Goal: Information Seeking & Learning: Learn about a topic

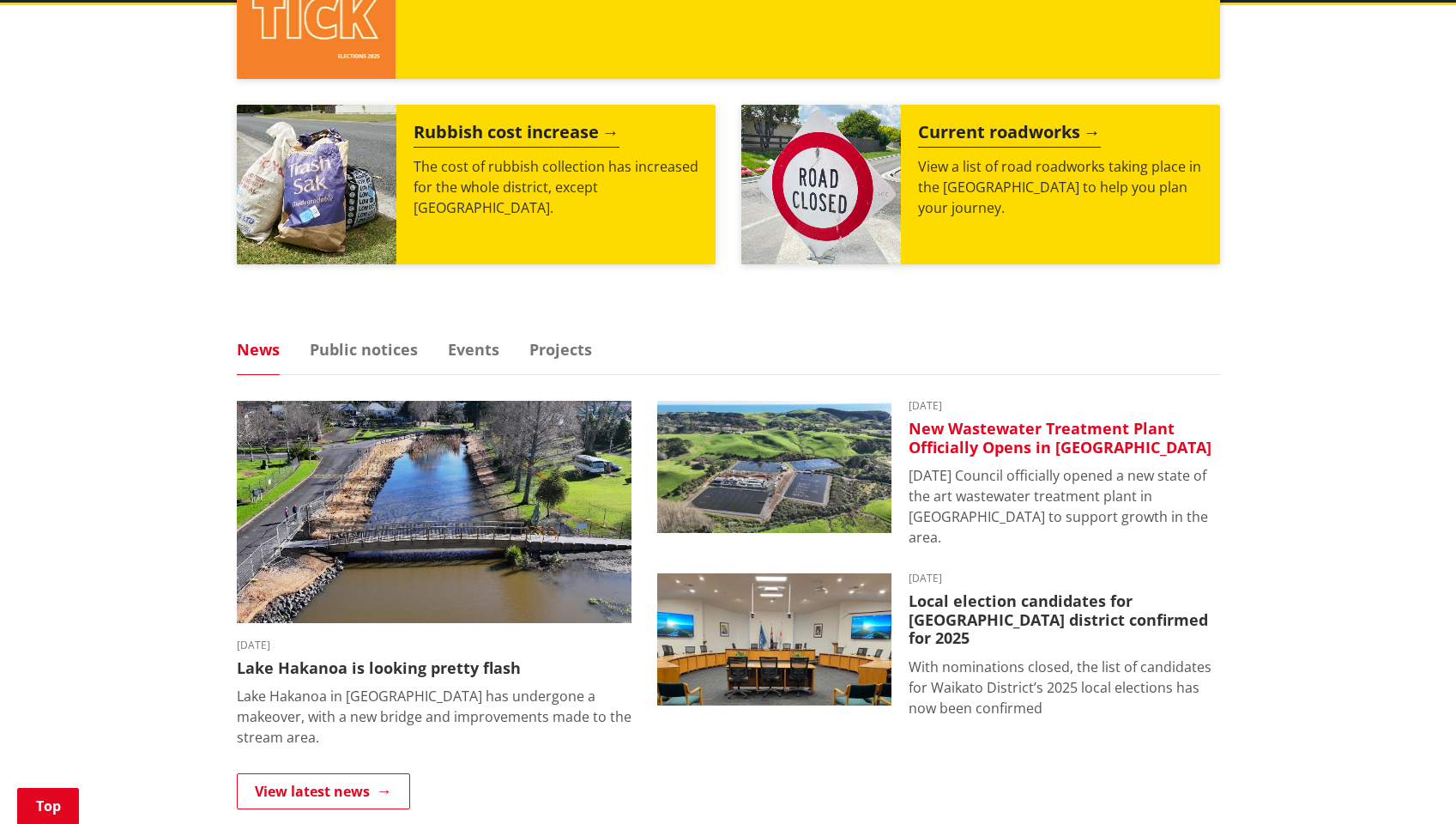
scroll to position [798, 0]
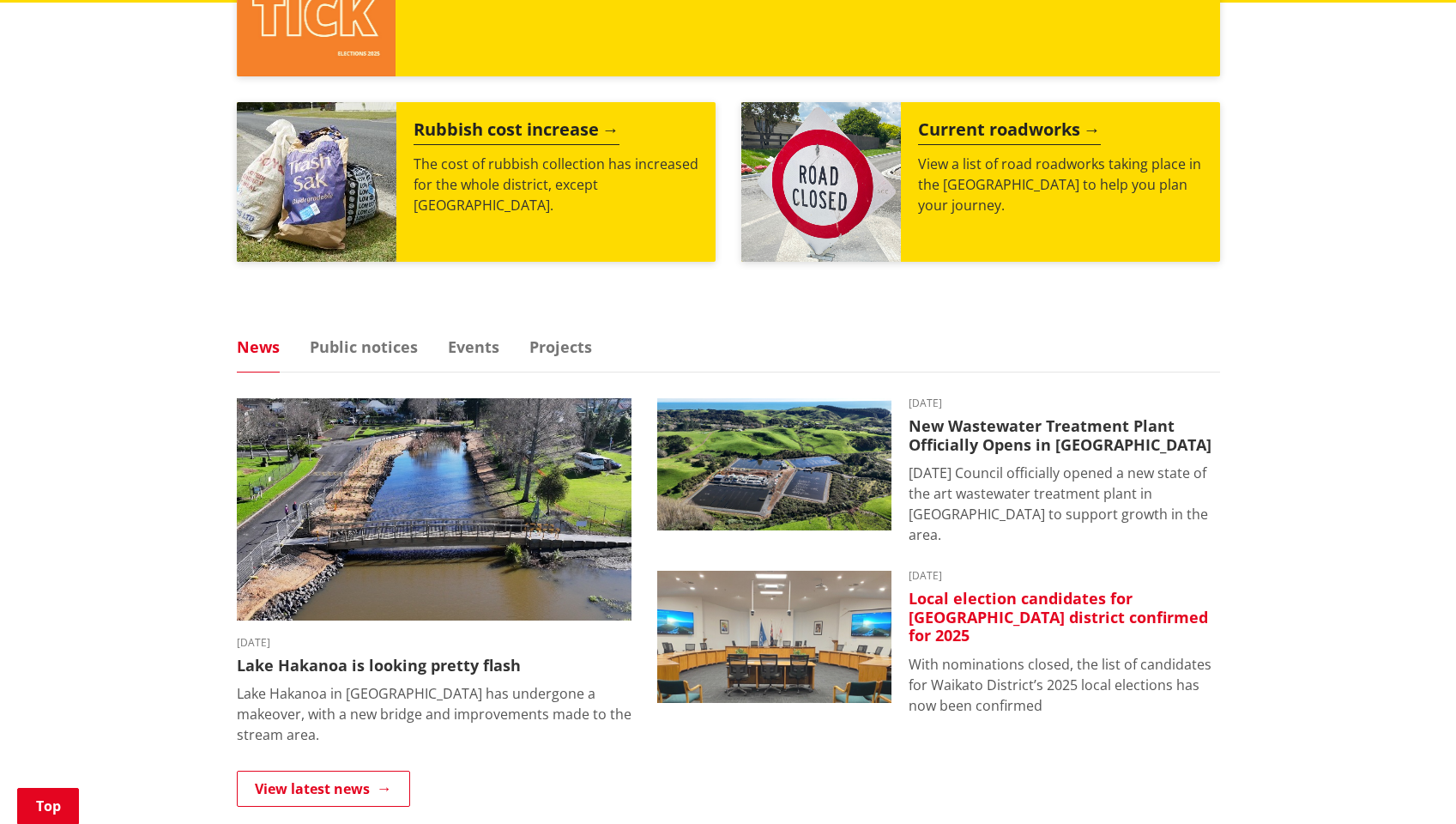
click at [983, 589] on h3 "Local election candidates for [GEOGRAPHIC_DATA] district confirmed for 2025" at bounding box center [1064, 617] width 311 height 56
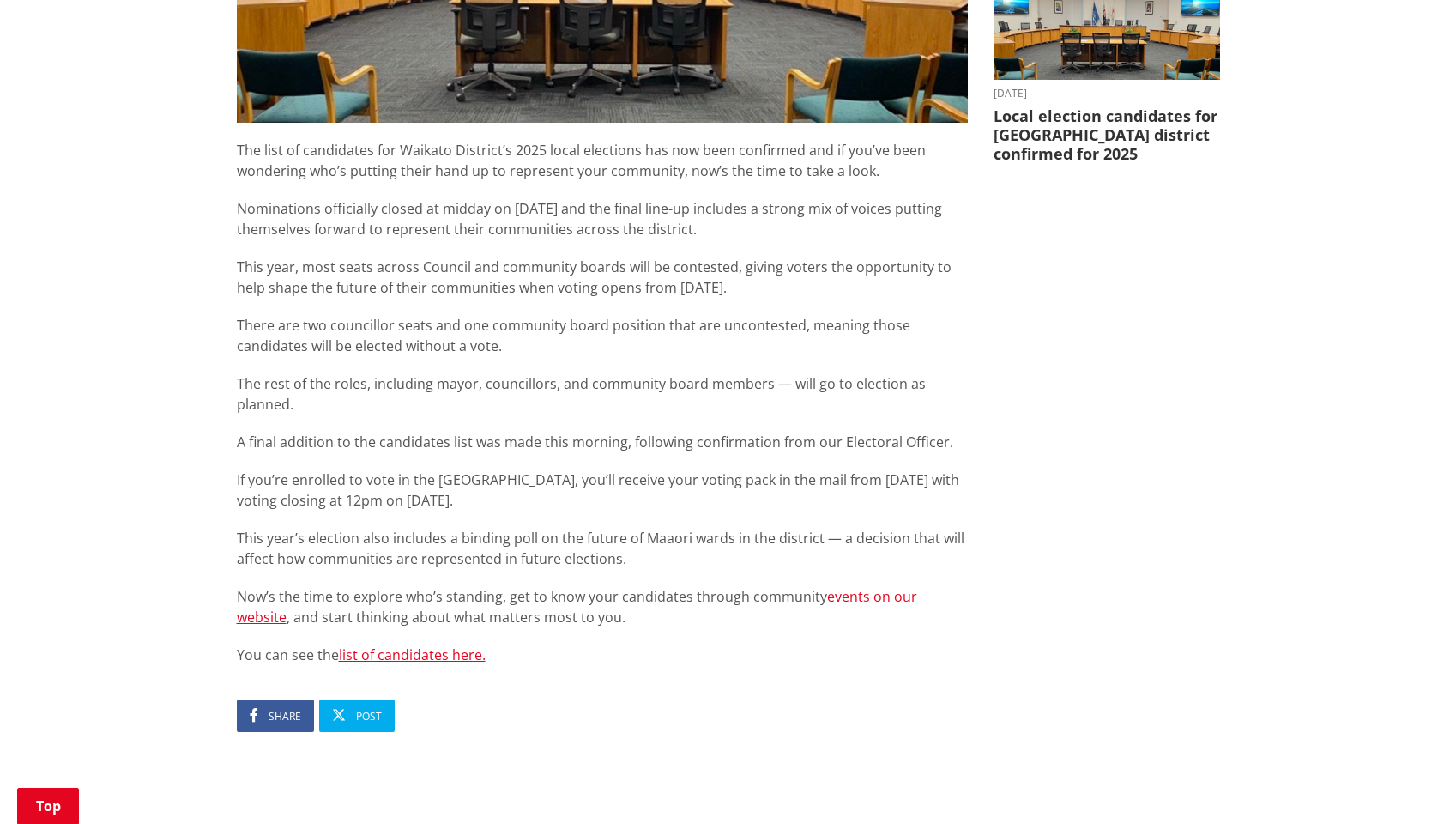
scroll to position [791, 0]
click at [451, 645] on link "list of candidates here." at bounding box center [413, 653] width 147 height 19
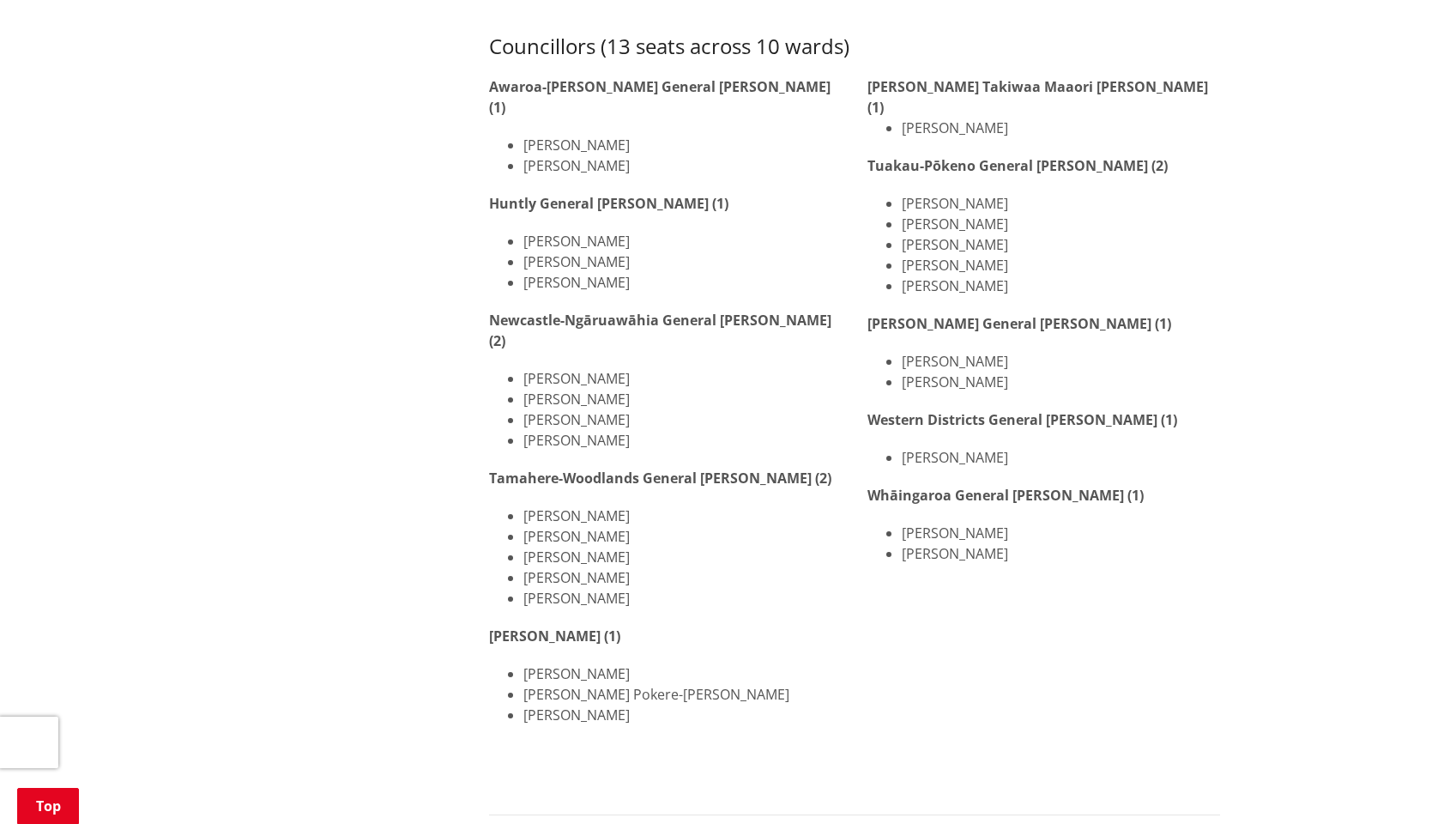
scroll to position [579, 0]
drag, startPoint x: 613, startPoint y: 576, endPoint x: 523, endPoint y: 569, distance: 90.3
click at [524, 587] on li "[PERSON_NAME]" at bounding box center [682, 597] width 318 height 21
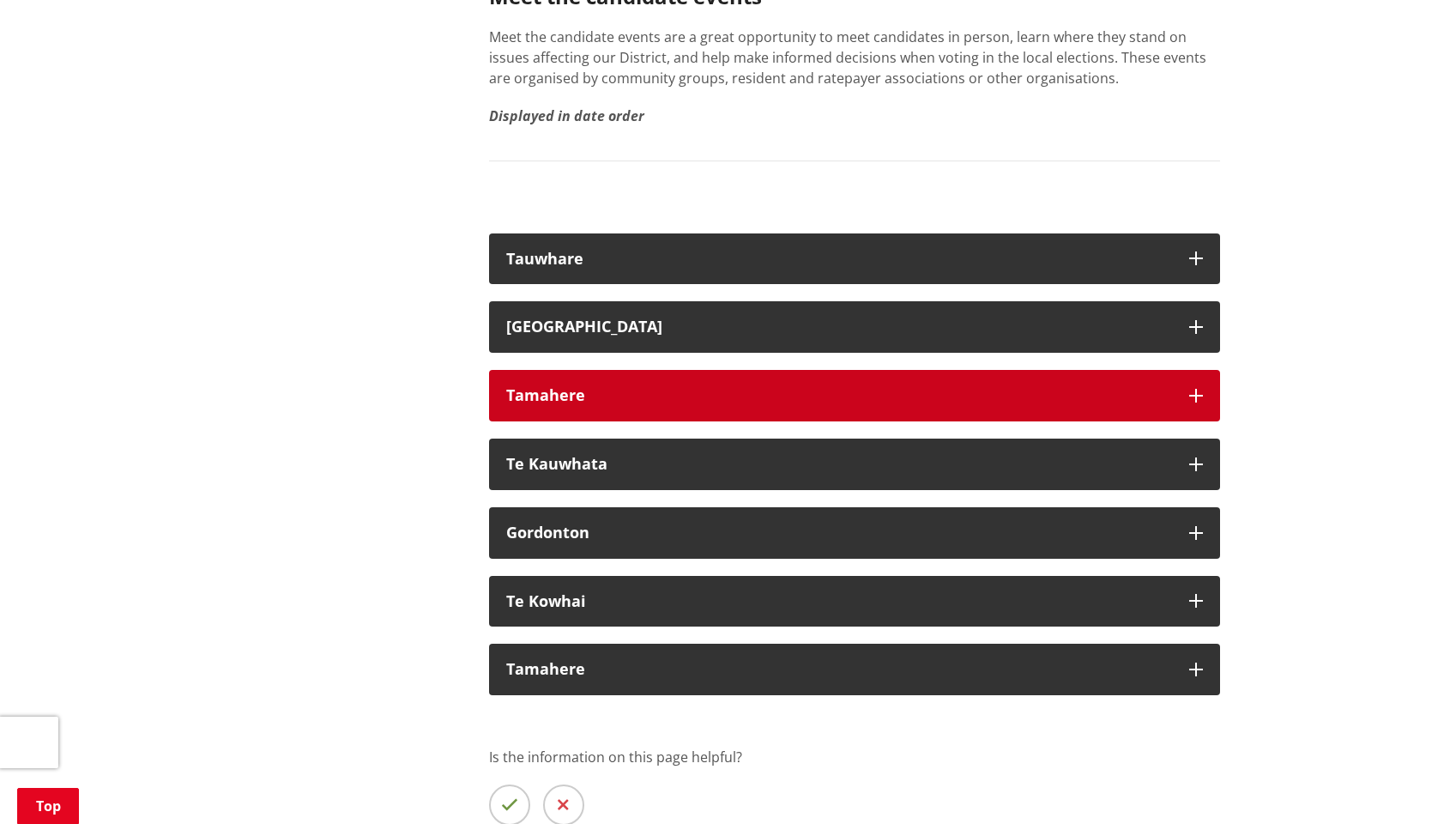
scroll to position [3207, 0]
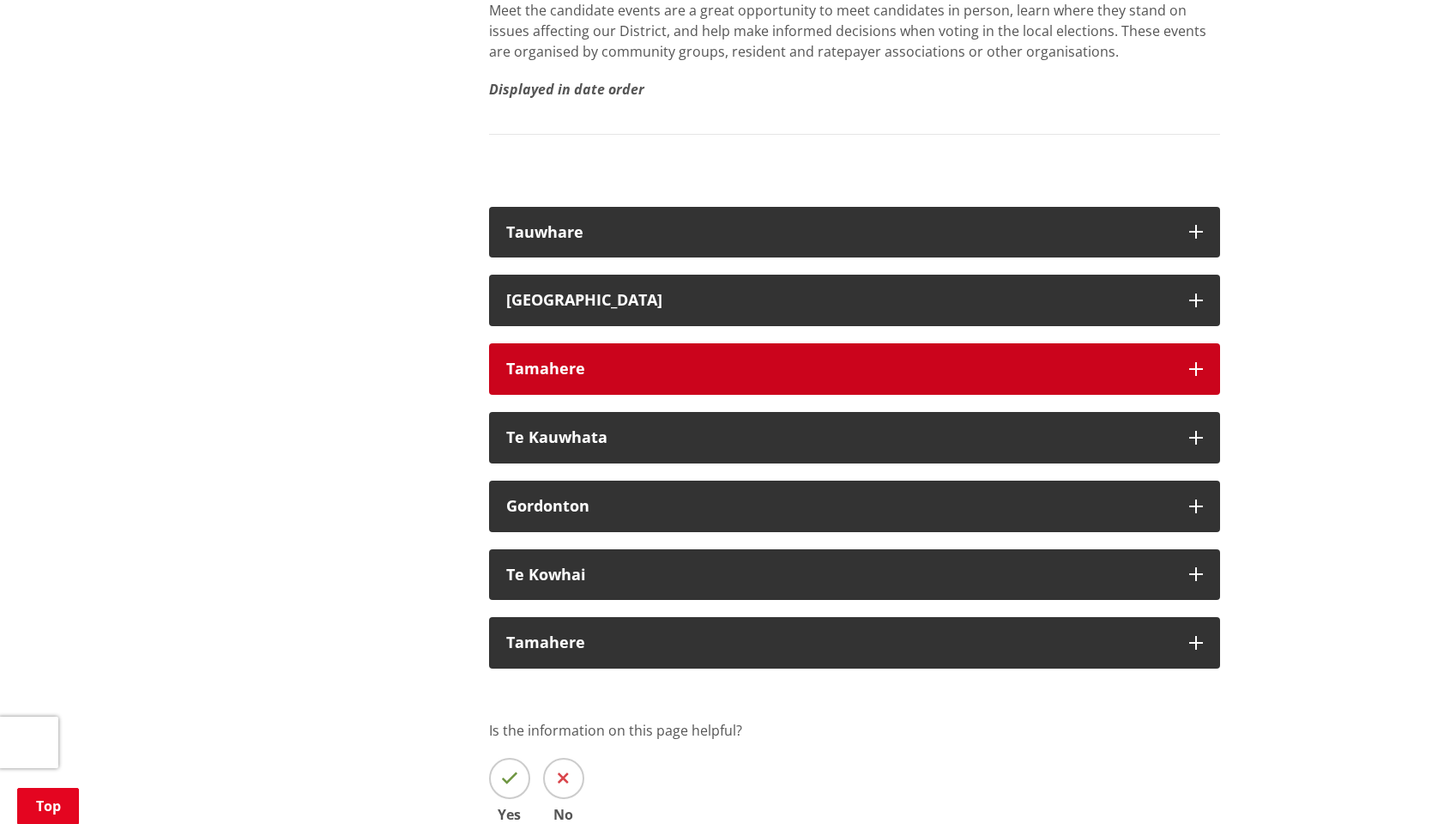
click at [1196, 343] on button "Tamahere" at bounding box center [854, 369] width 731 height 52
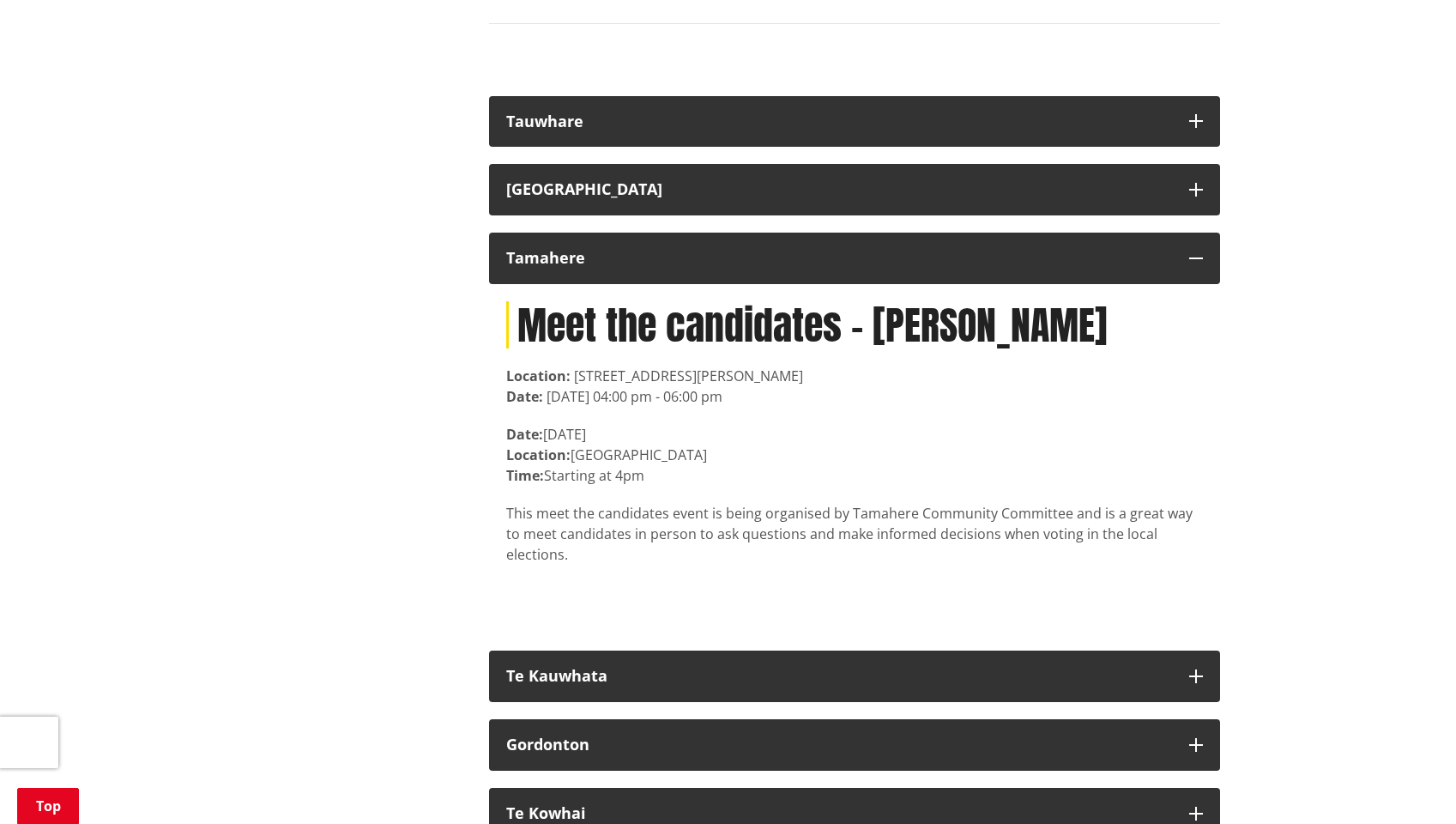
scroll to position [3331, 0]
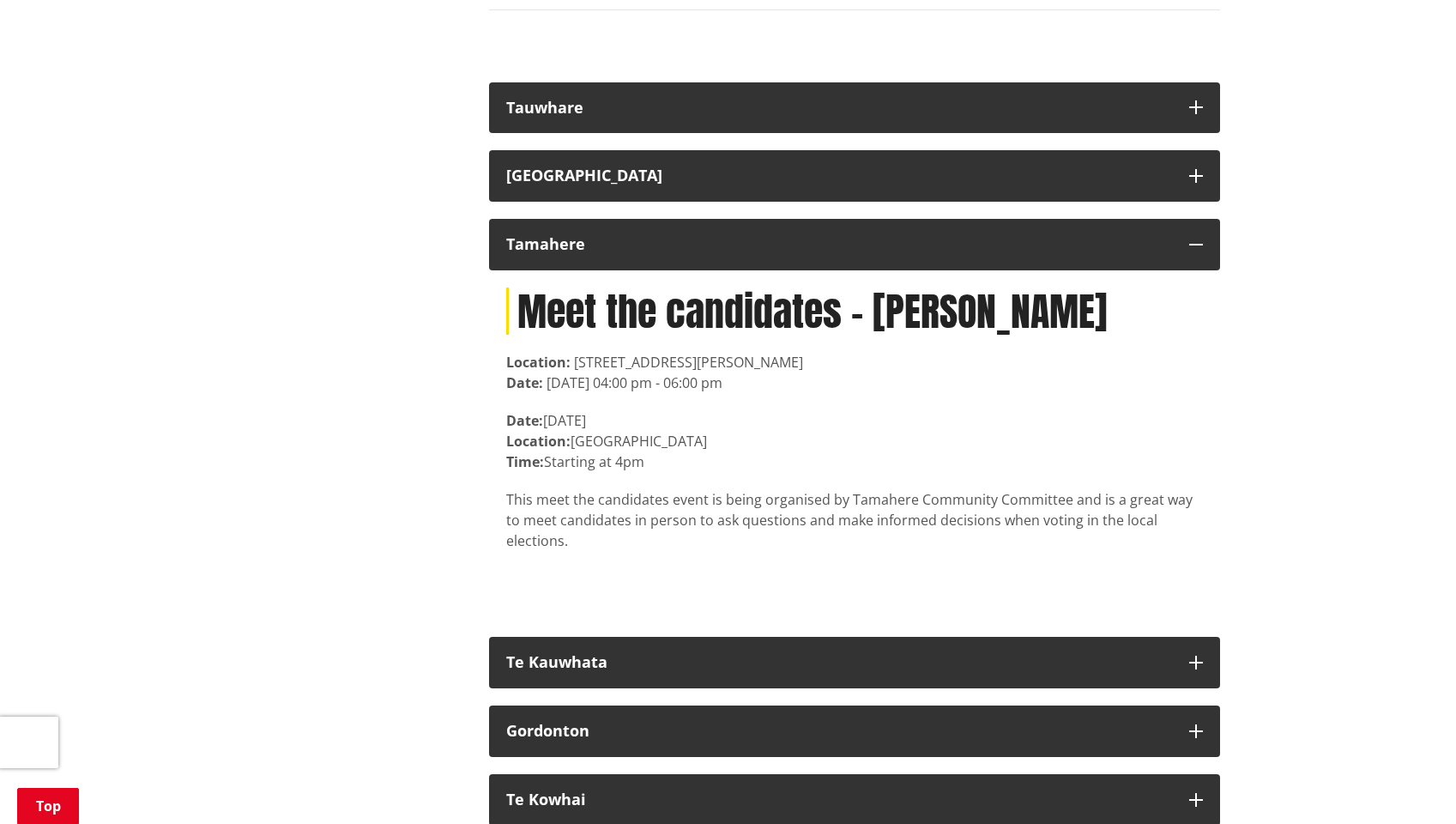
click at [814, 489] on p "This meet the candidates event is being organised by Tamahere Community Committ…" at bounding box center [854, 520] width 697 height 61
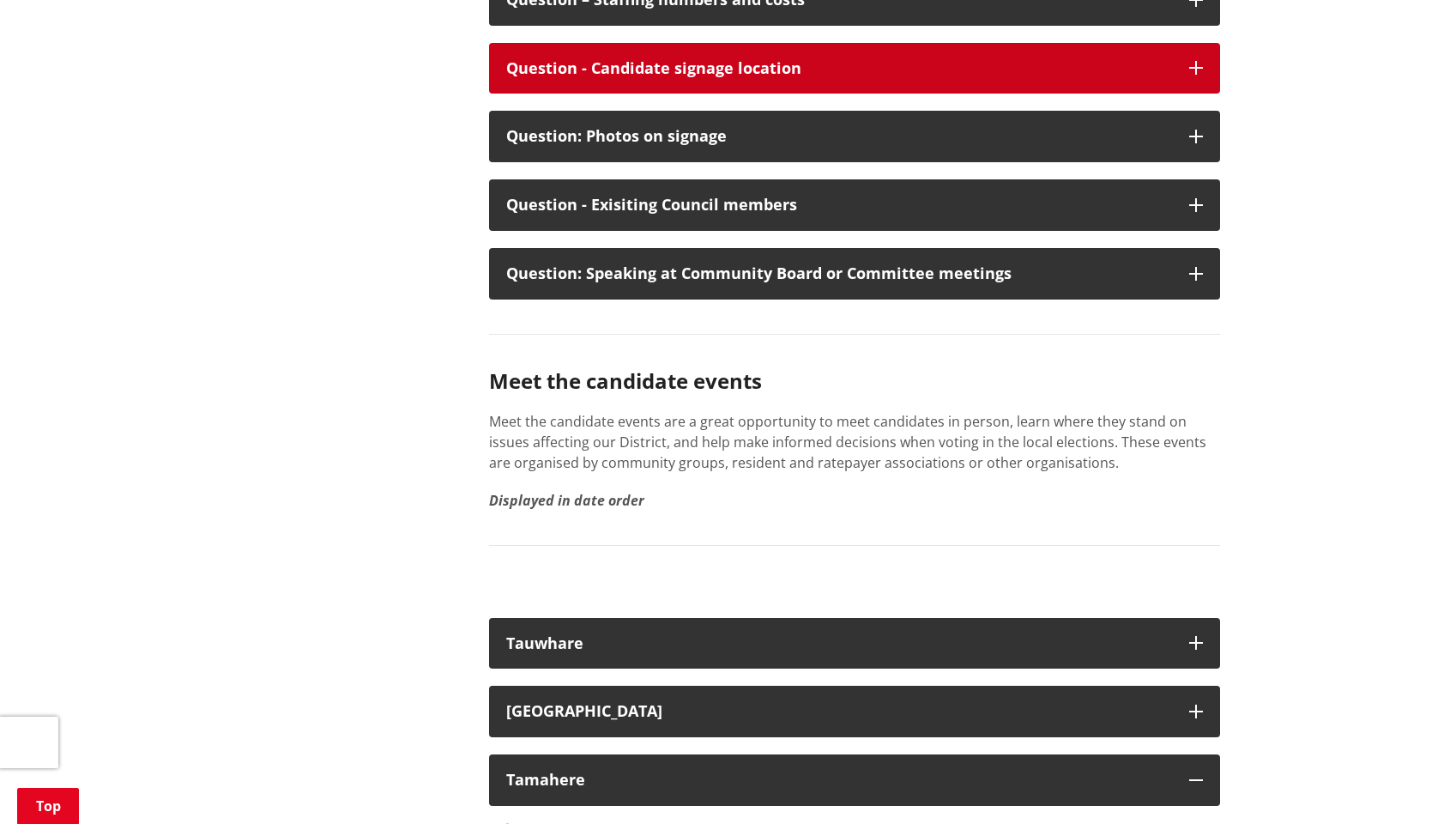
scroll to position [2797, 0]
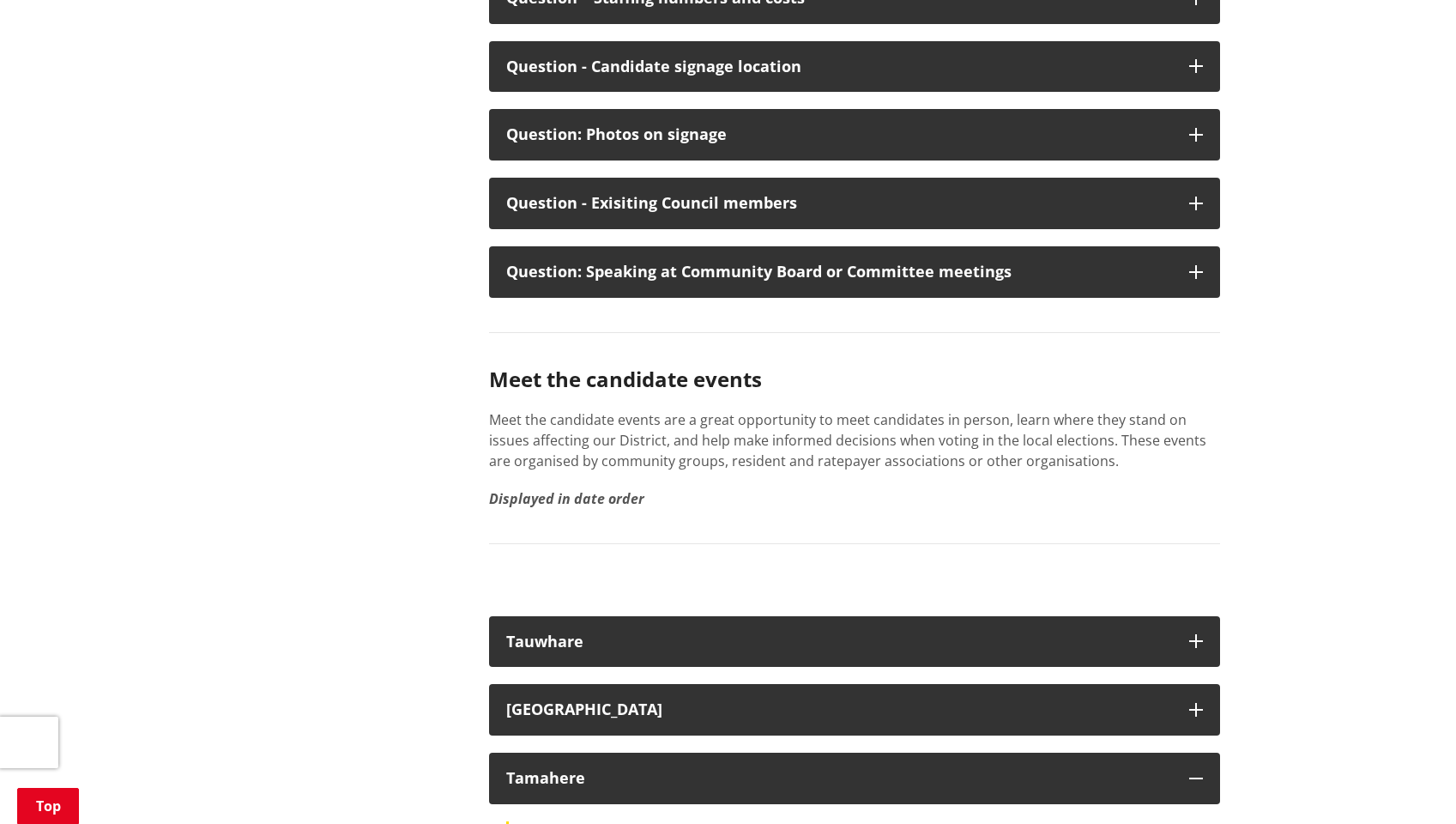
click at [1038, 410] on p "Meet the candidate events are a great opportunity to meet candidates in person,…" at bounding box center [854, 440] width 731 height 61
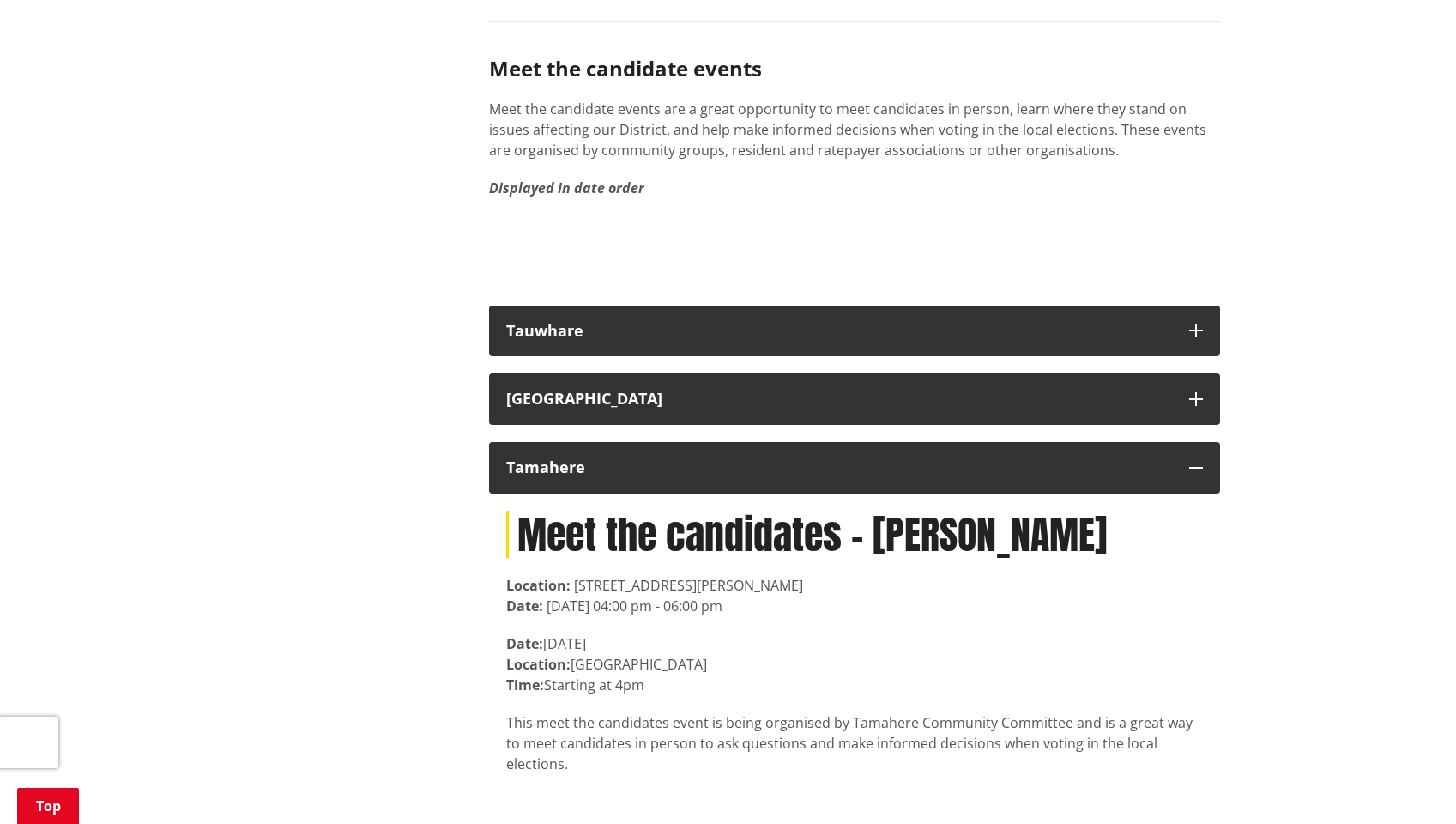
scroll to position [3115, 0]
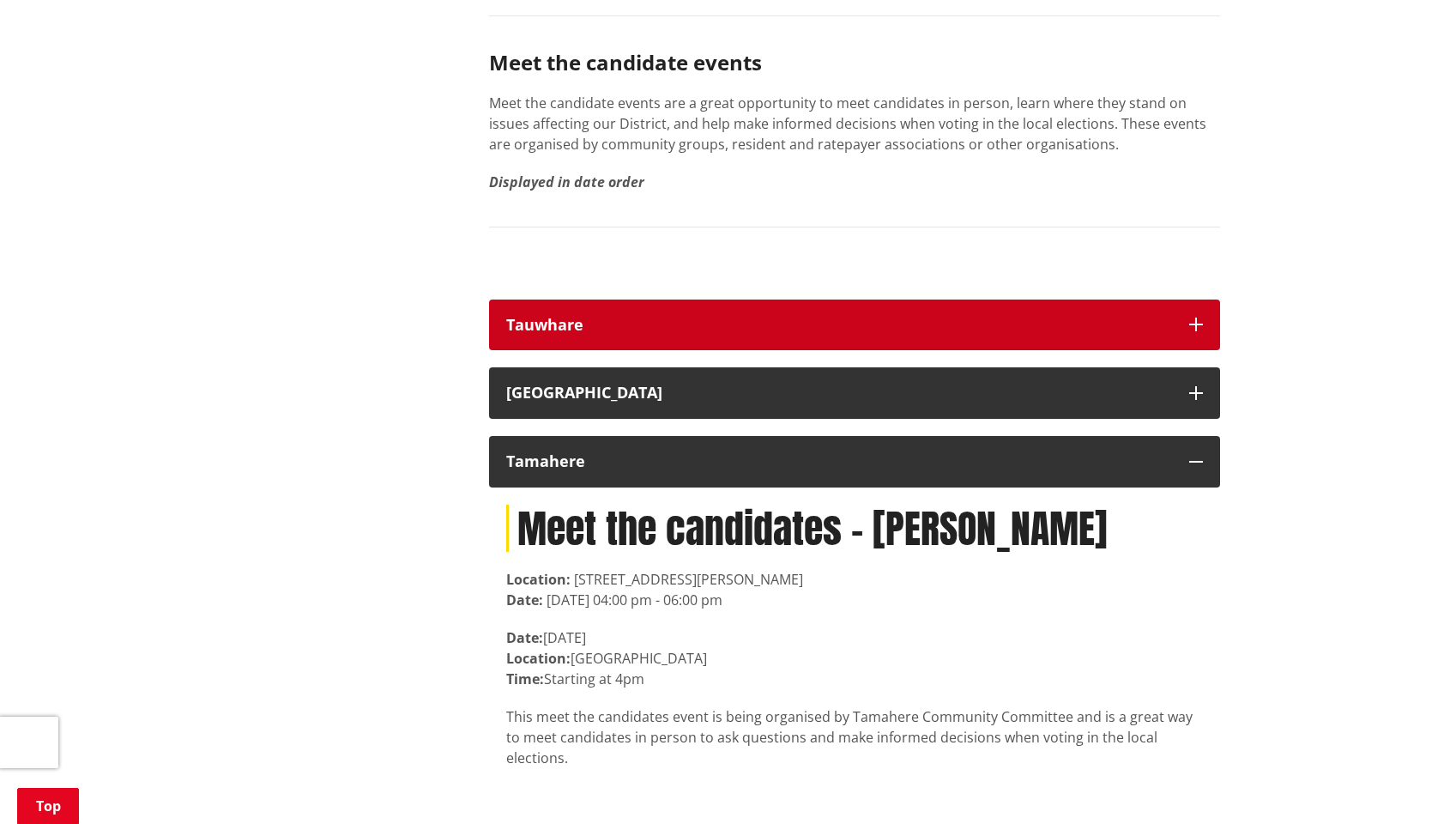
click at [1198, 317] on icon "button" at bounding box center [1196, 324] width 14 height 14
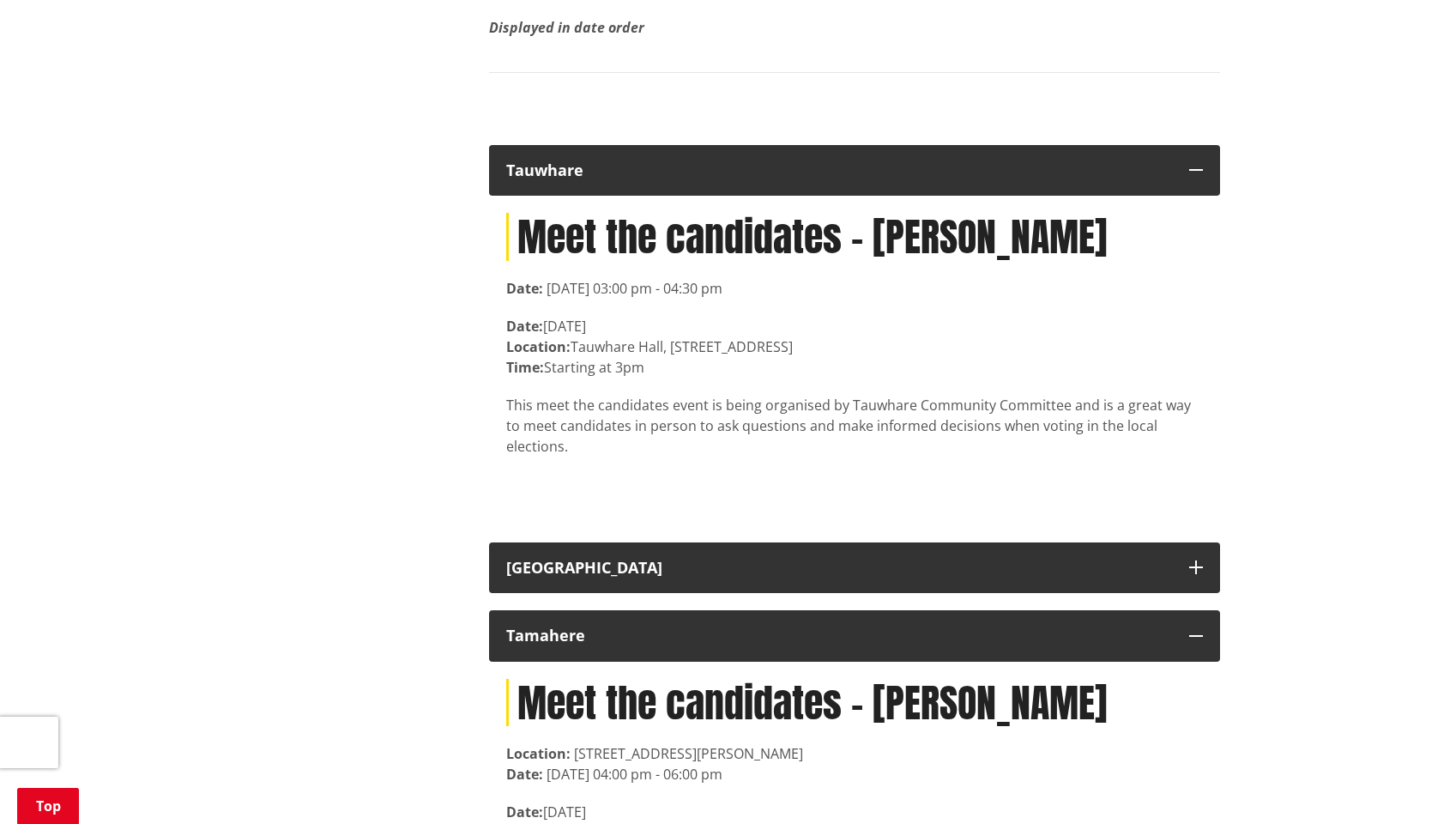
scroll to position [3296, 0]
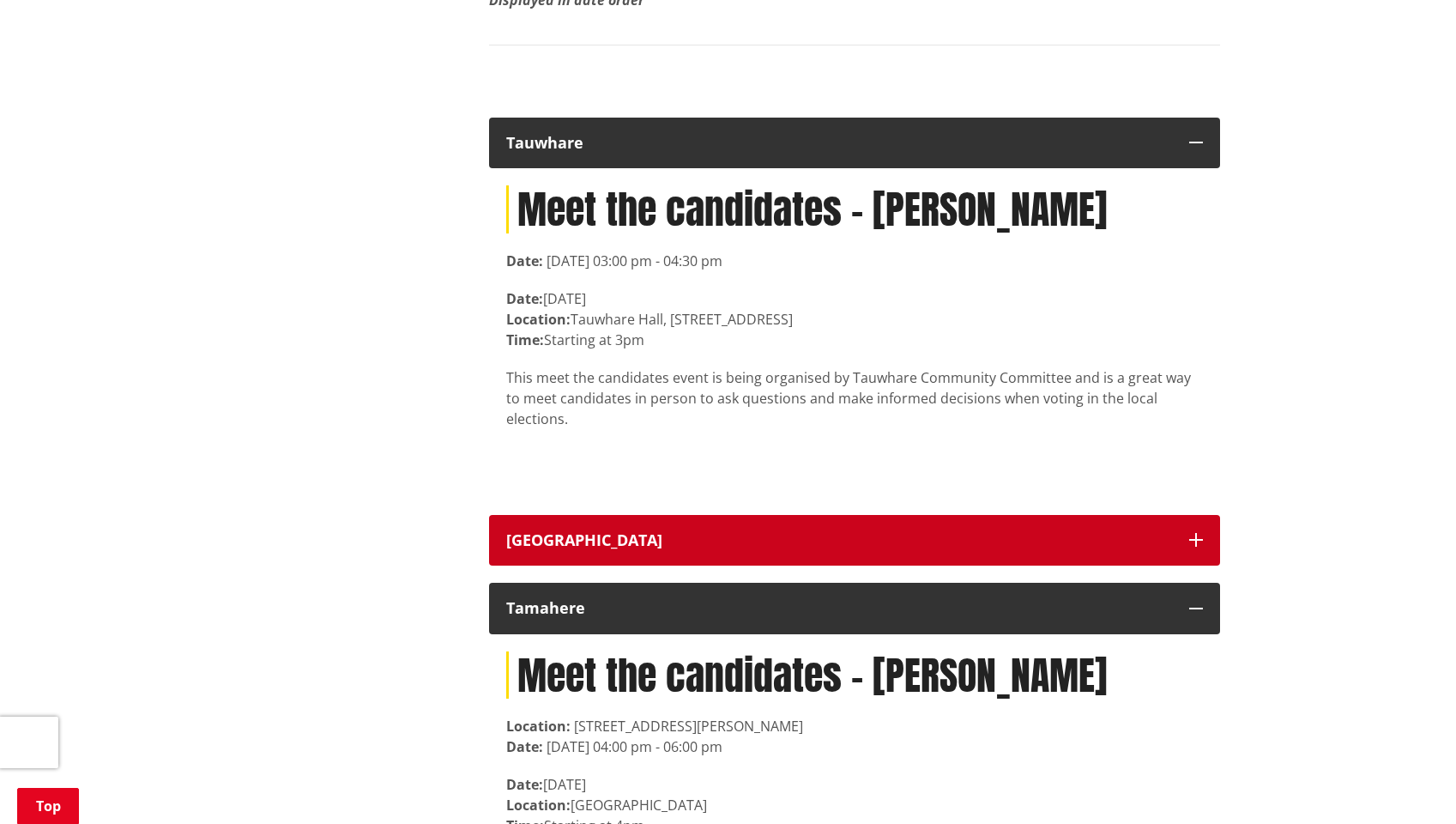
click at [1194, 532] on icon "button" at bounding box center [1196, 539] width 14 height 14
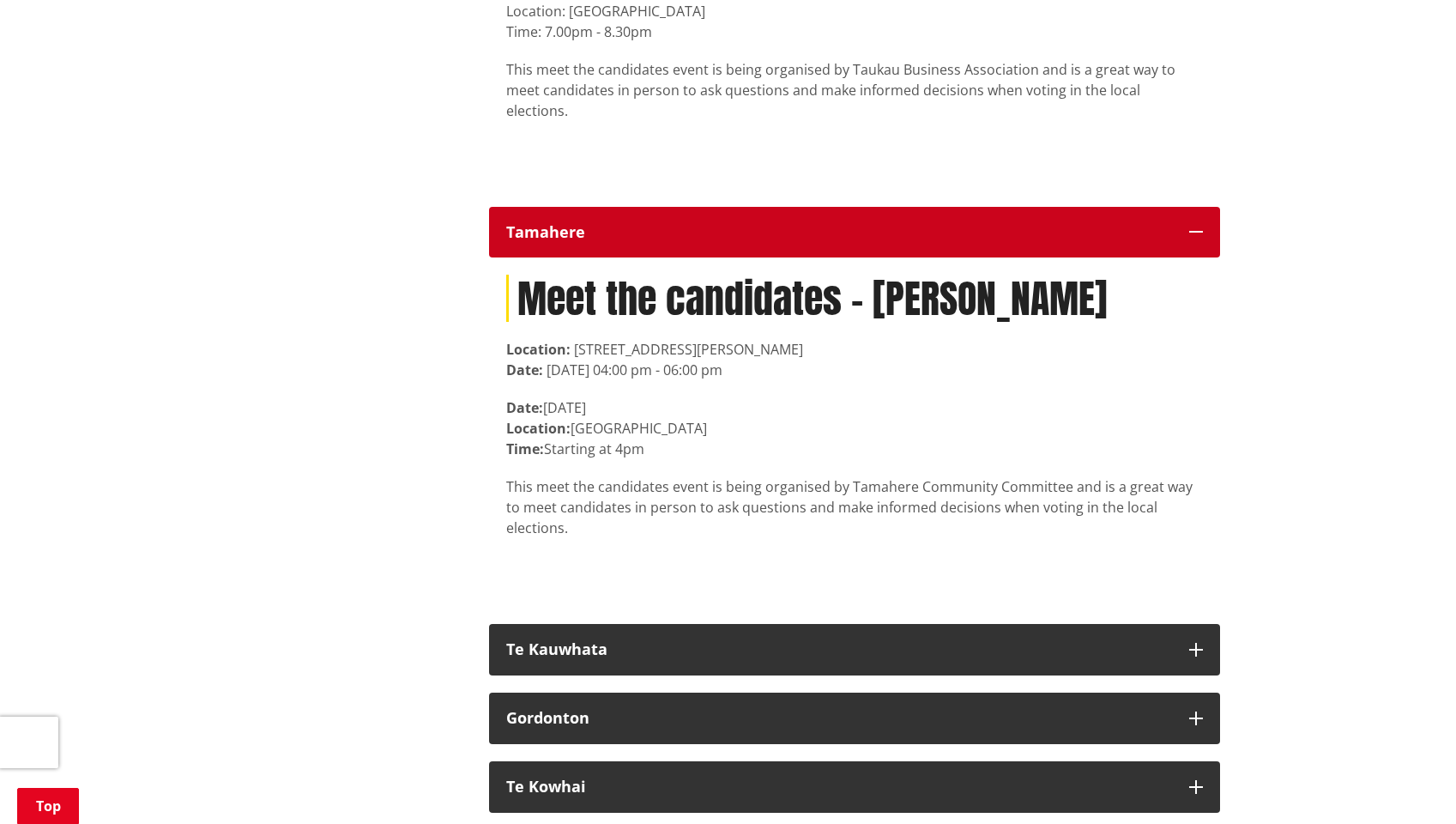
scroll to position [4094, 0]
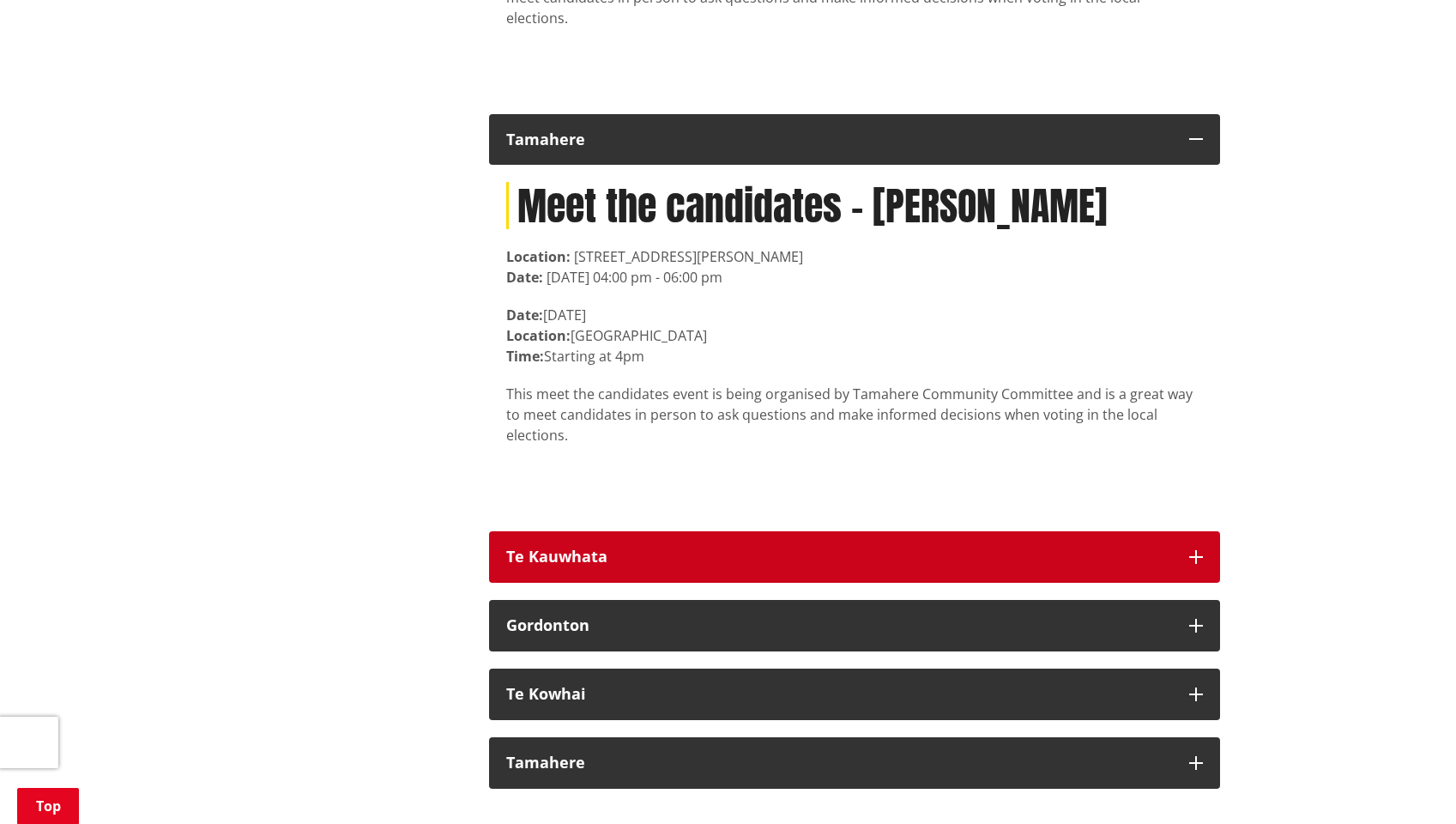
click at [1197, 550] on icon "button" at bounding box center [1196, 557] width 14 height 14
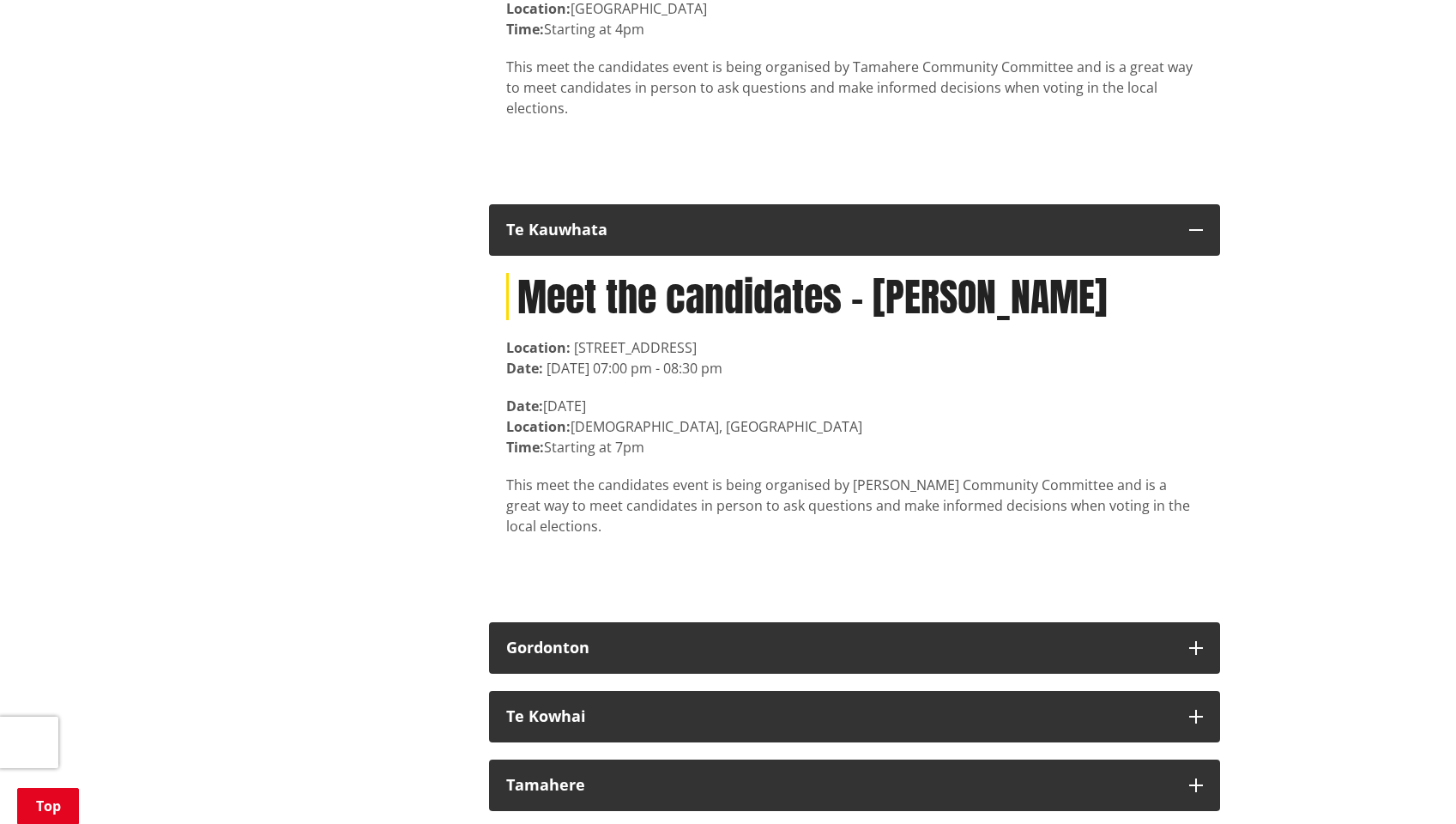
scroll to position [4423, 0]
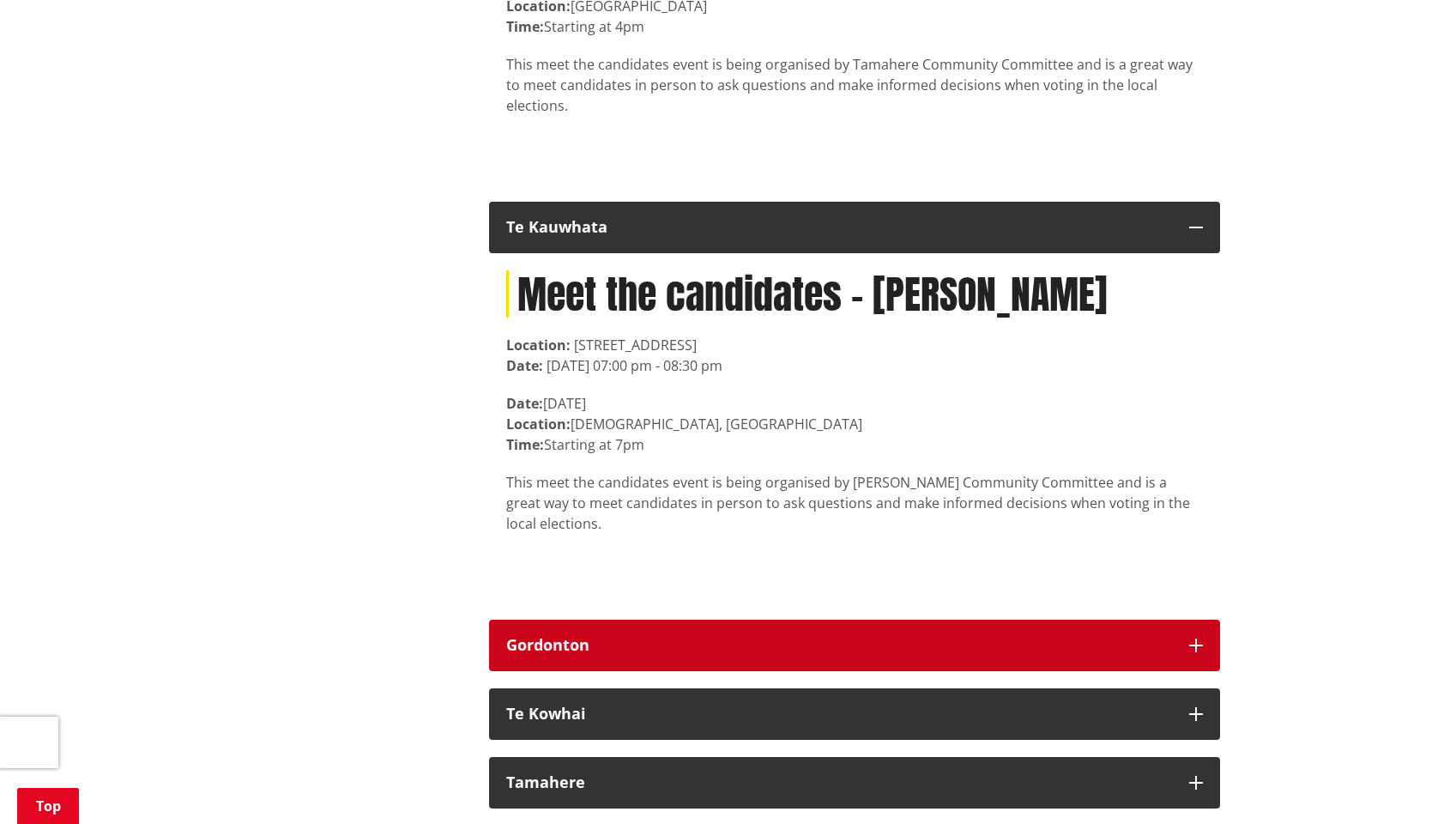
click at [1193, 620] on button "Gordonton" at bounding box center [854, 646] width 731 height 52
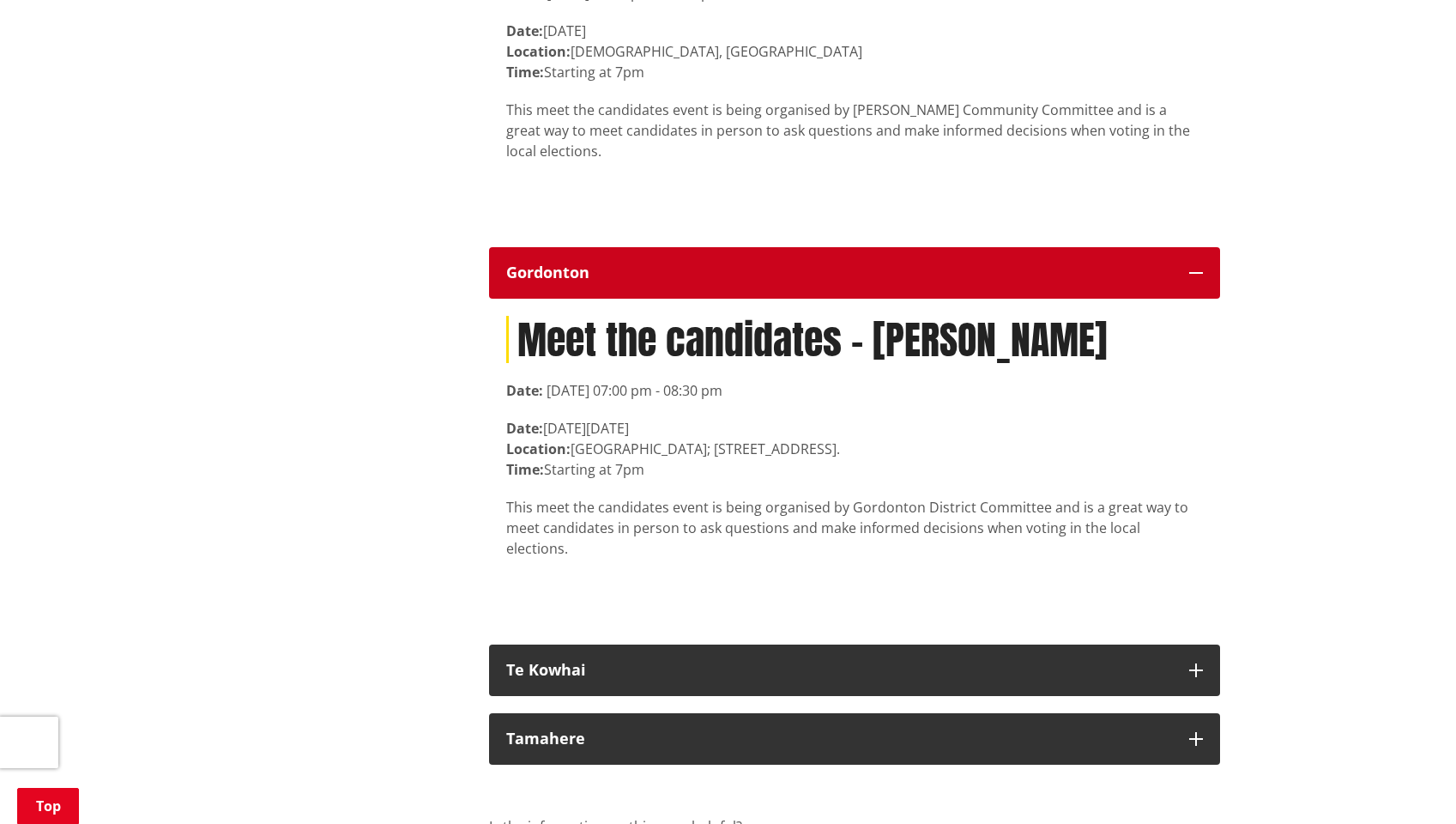
scroll to position [4909, 0]
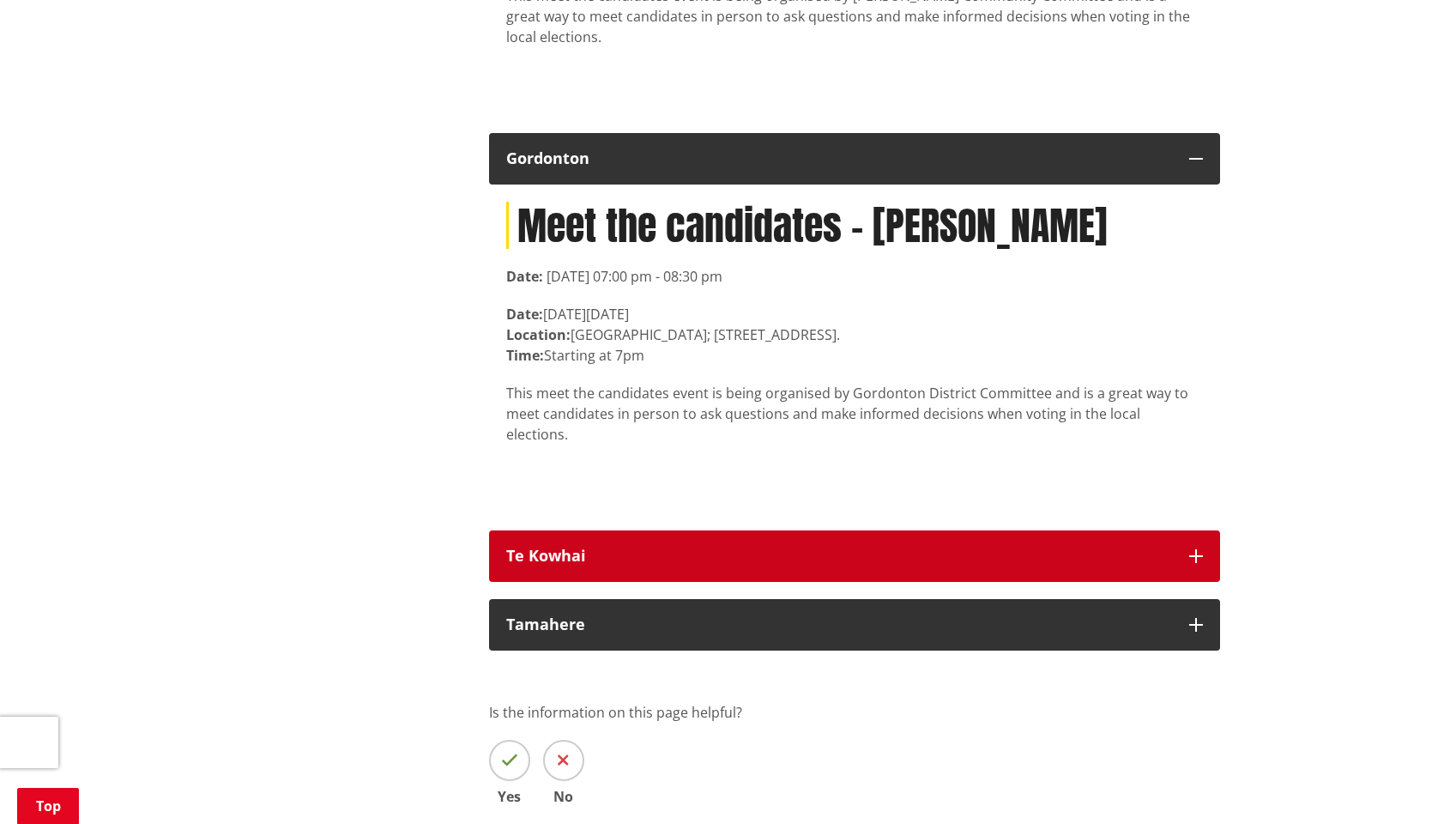
click at [1206, 530] on button "Te Kowhai" at bounding box center [854, 556] width 731 height 52
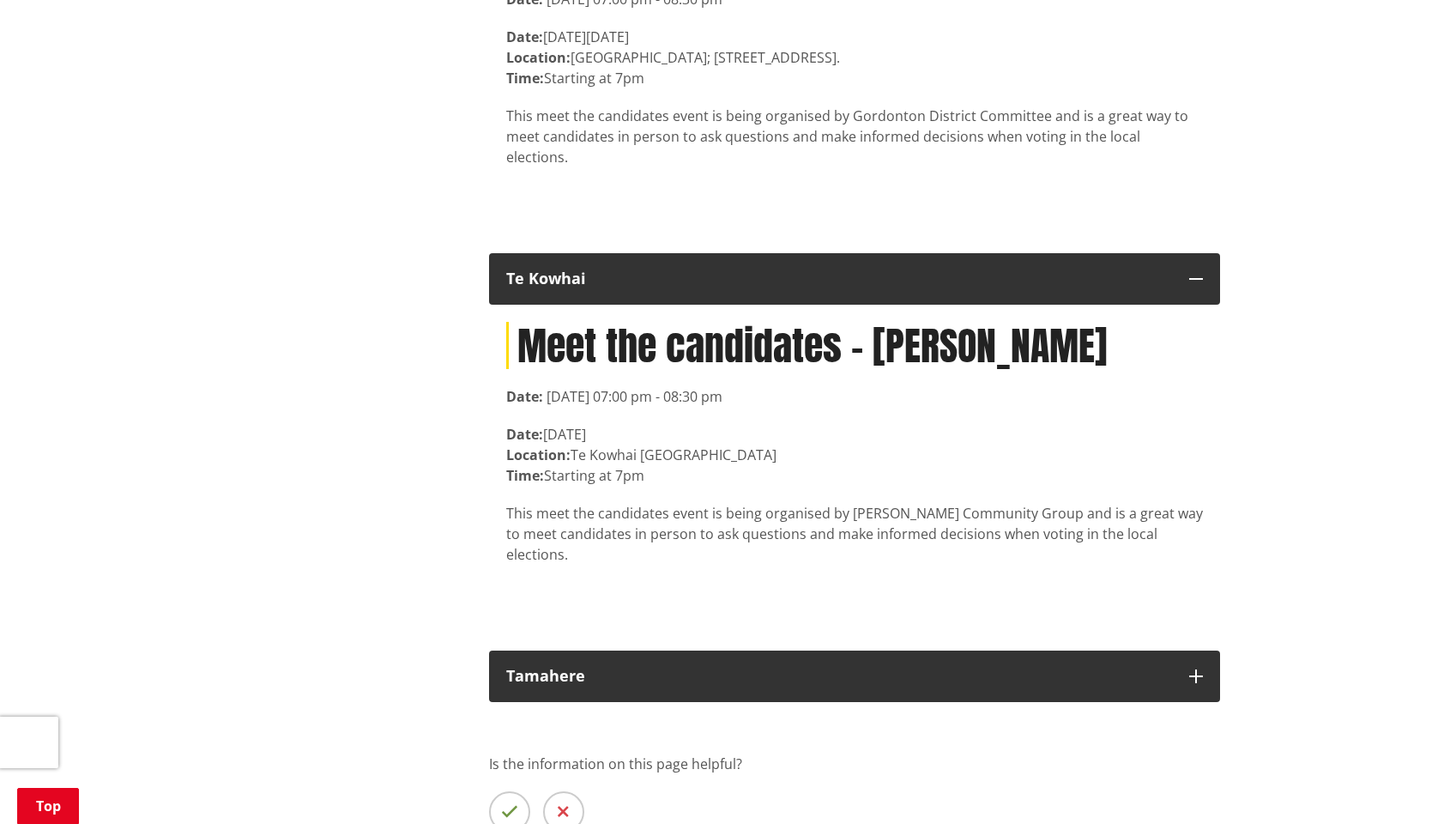
scroll to position [5231, 0]
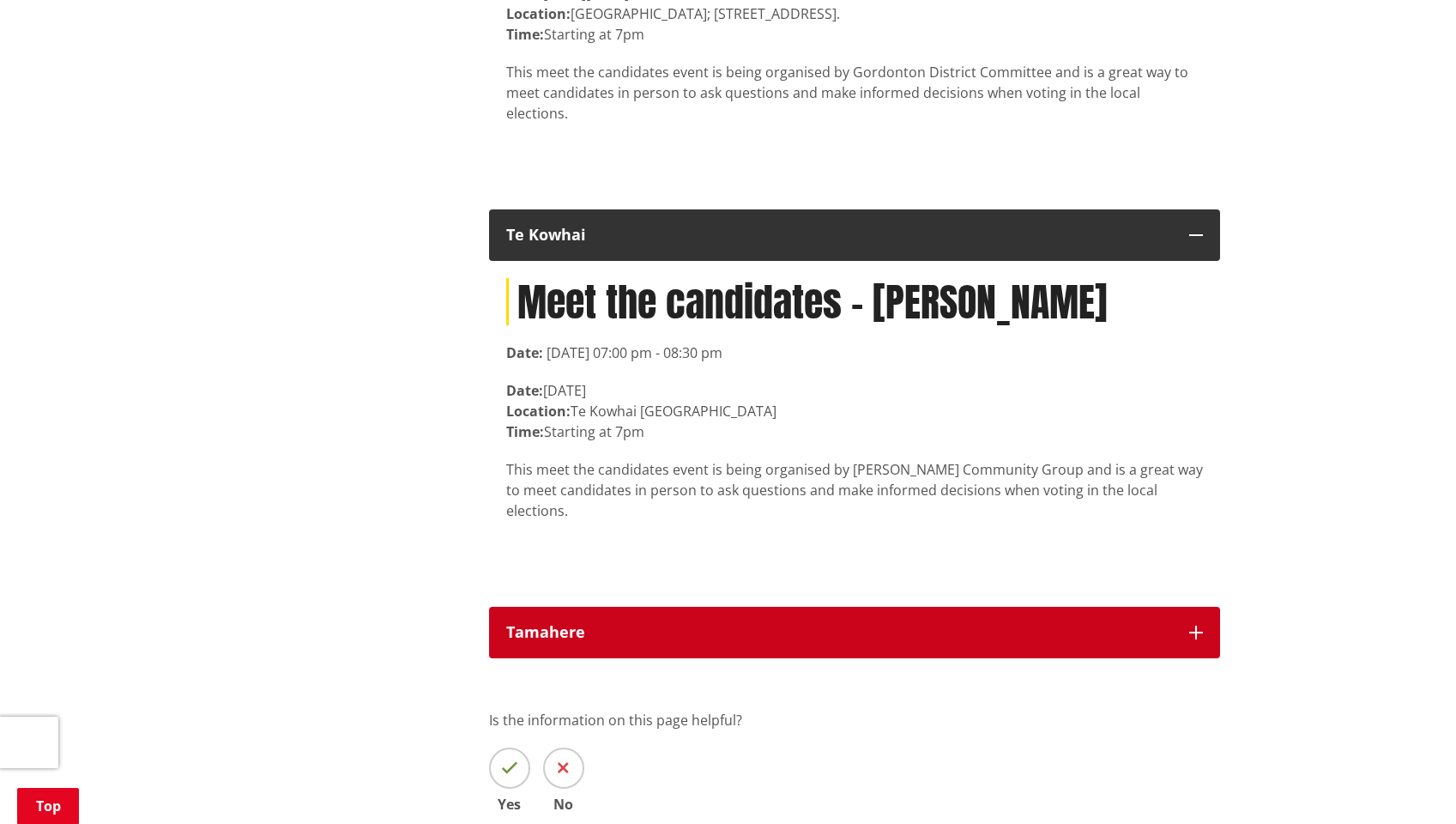
click at [1190, 626] on icon "button" at bounding box center [1196, 633] width 14 height 14
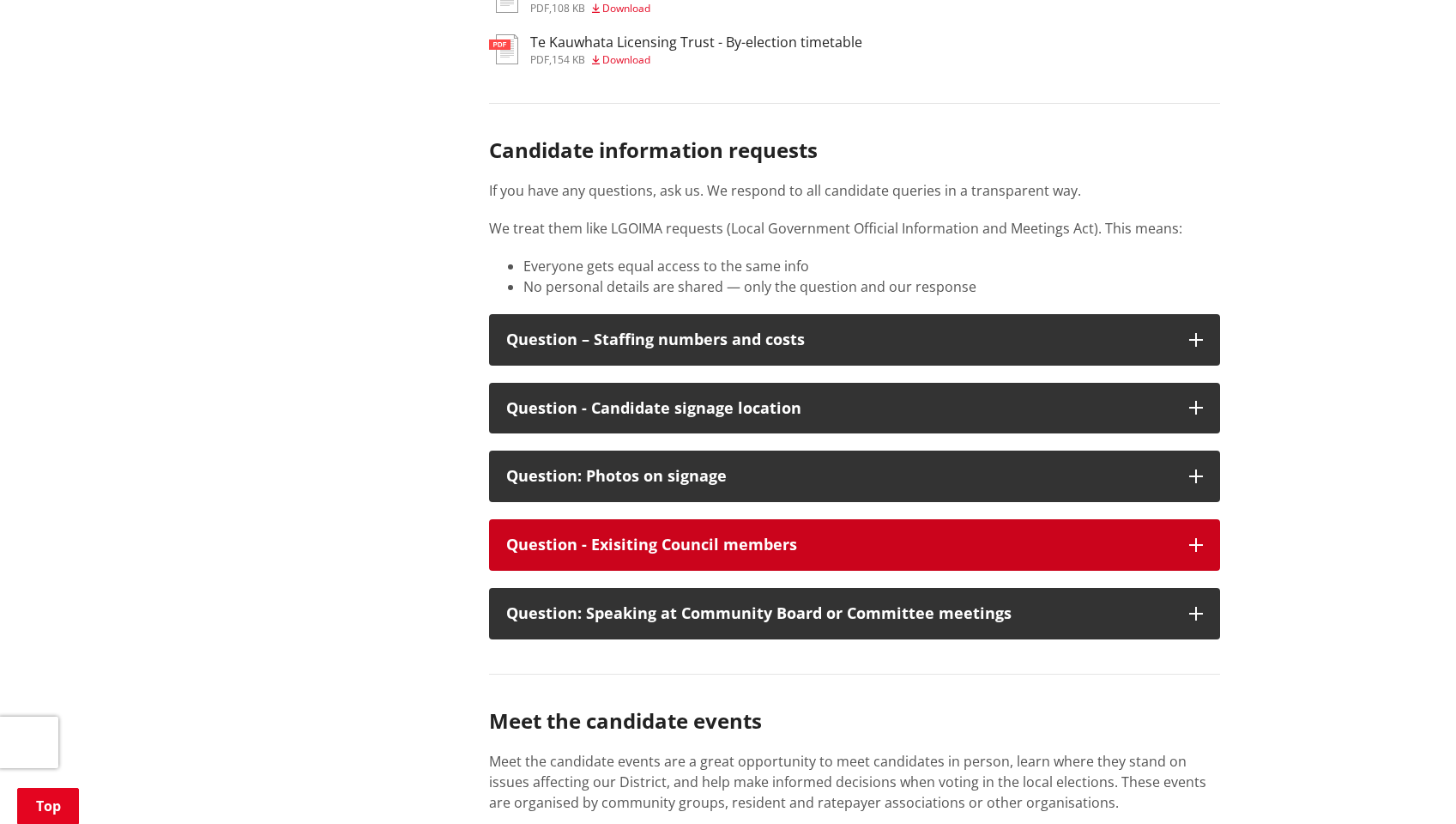
scroll to position [2470, 0]
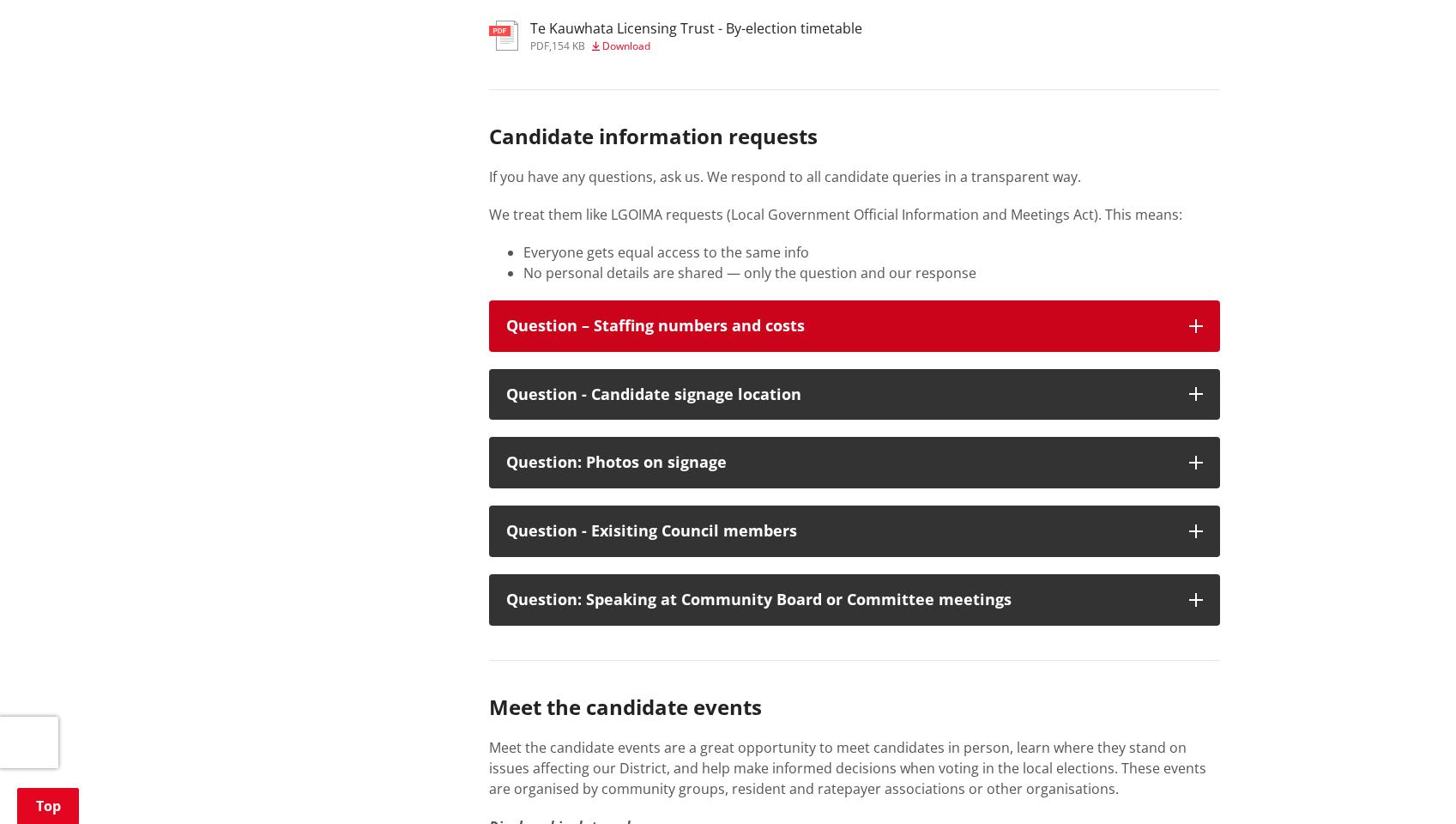
click at [1194, 319] on icon "button" at bounding box center [1196, 326] width 14 height 14
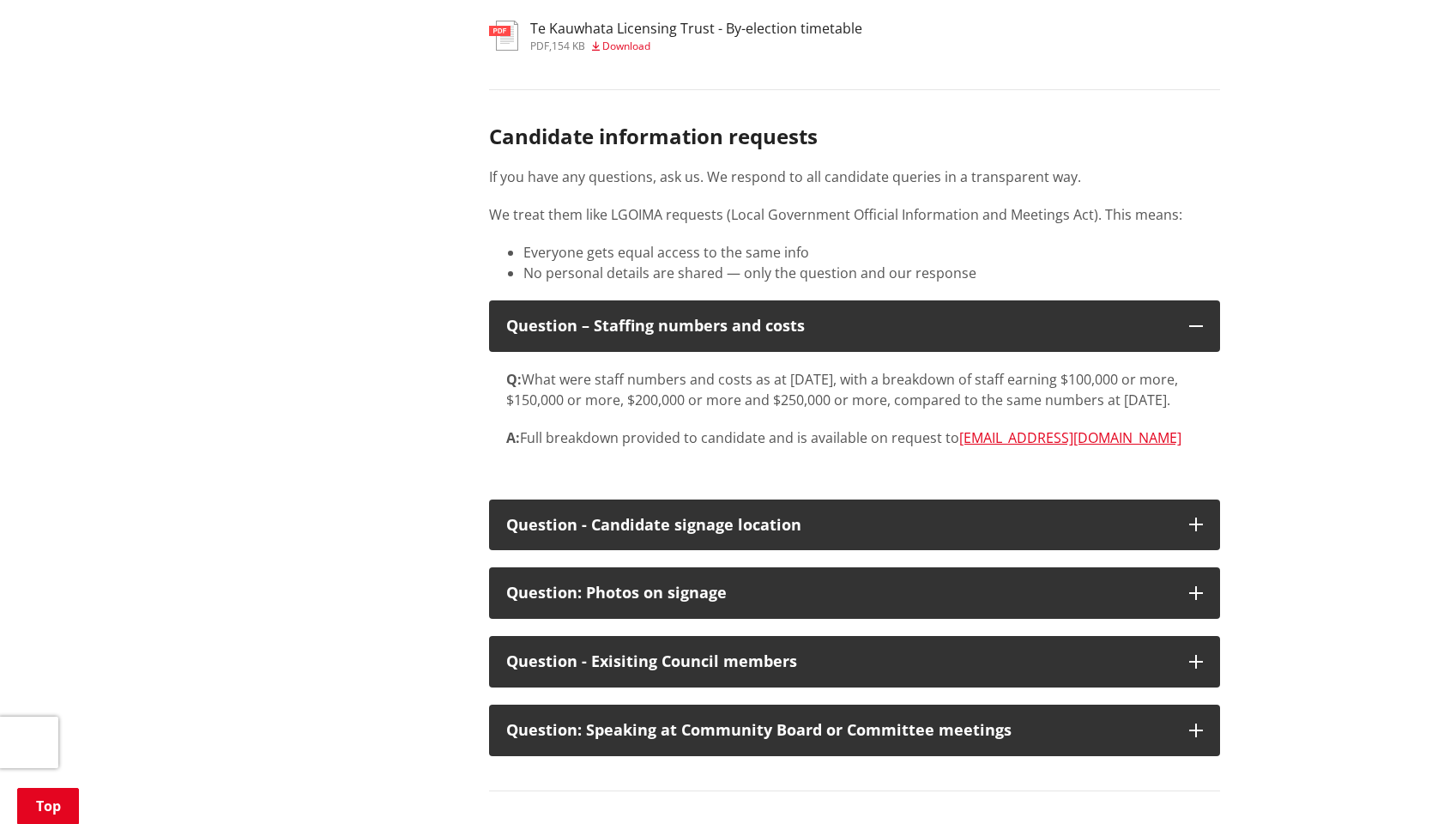
click at [1036, 373] on p "Q: What were staff numbers and costs as at 22 October 2002, with a breakdown of…" at bounding box center [854, 390] width 697 height 42
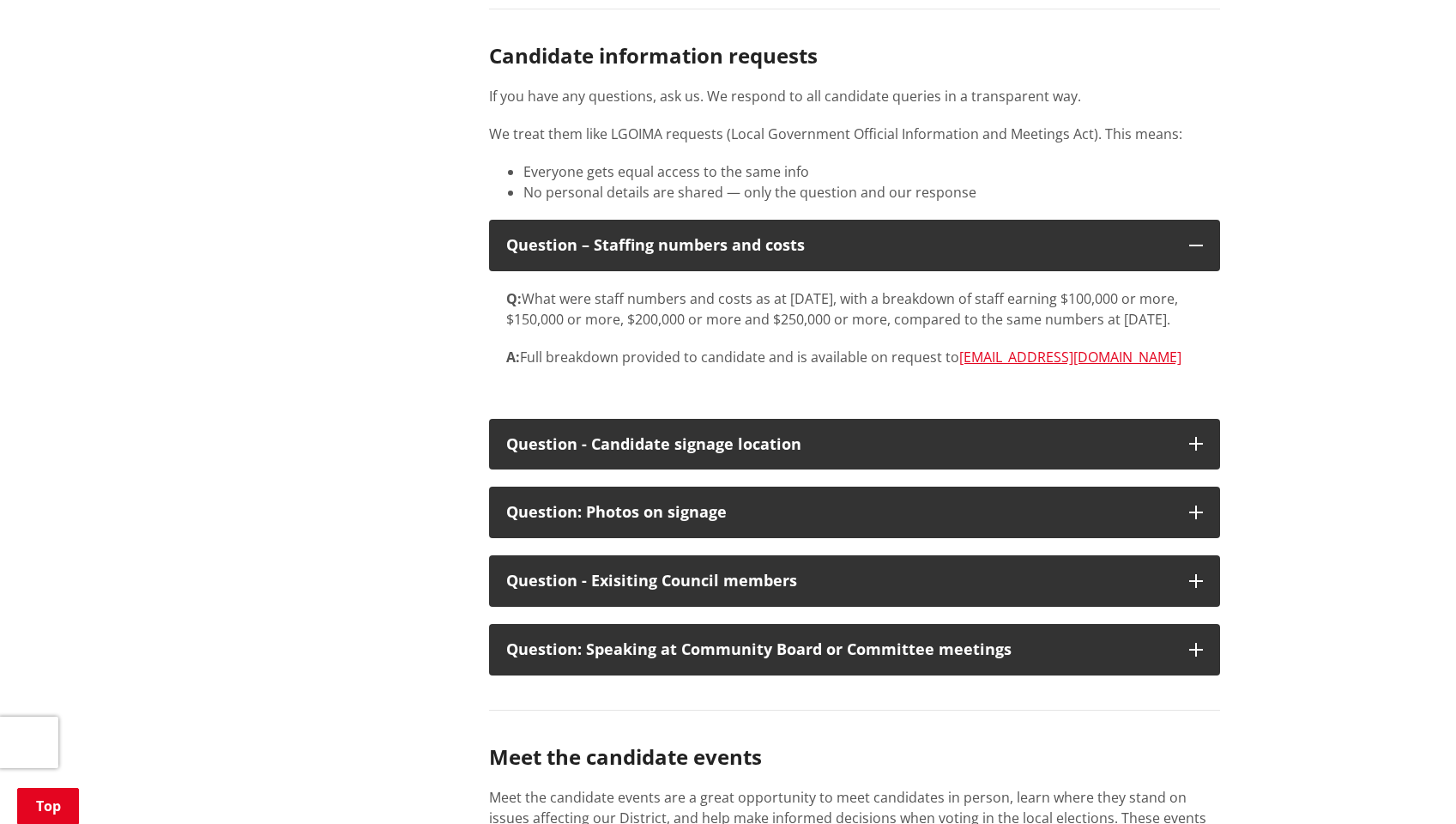
scroll to position [2568, 0]
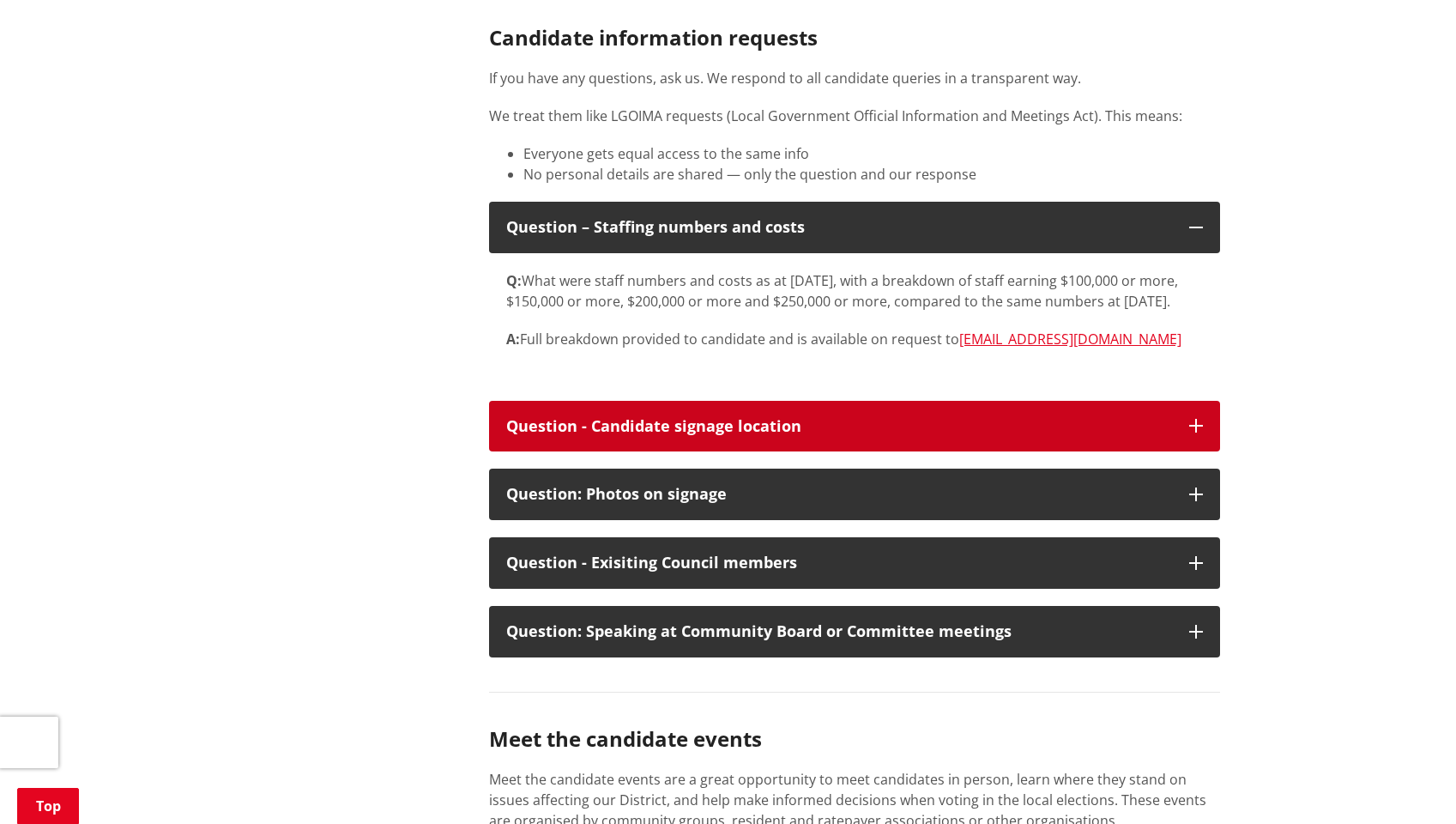
click at [1196, 418] on icon "button" at bounding box center [1196, 425] width 14 height 14
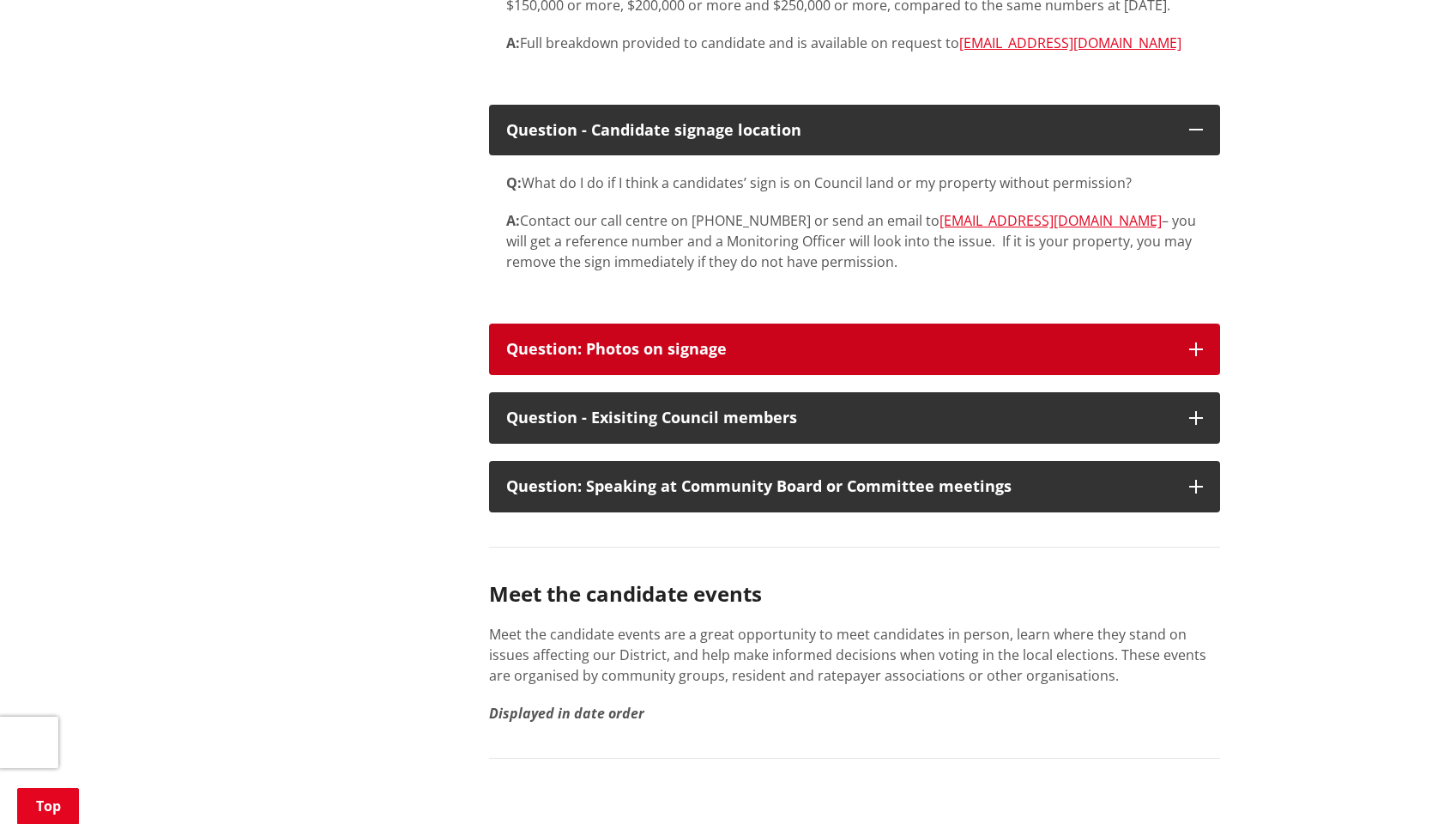
scroll to position [2867, 0]
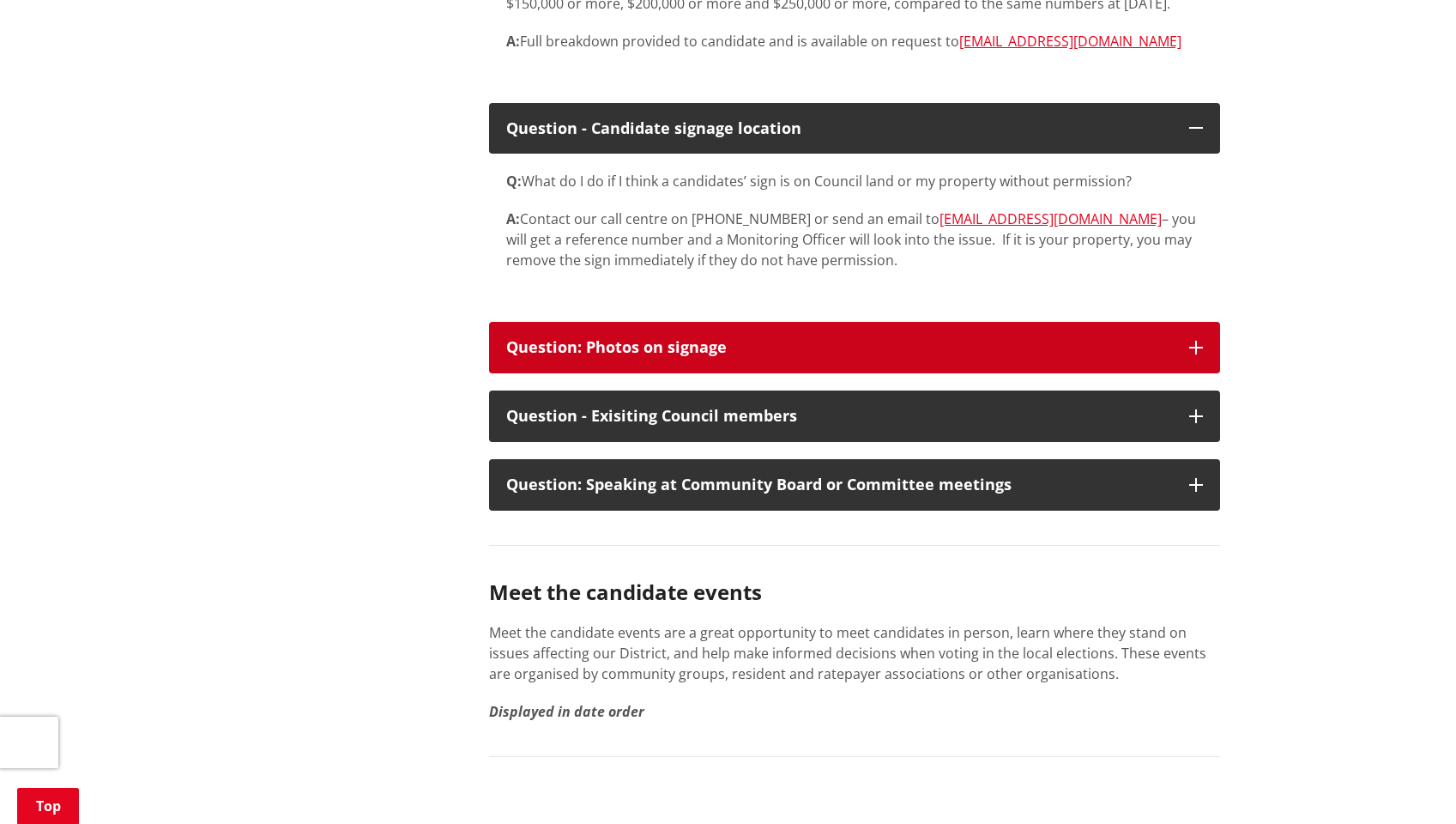
click at [1199, 341] on icon "button" at bounding box center [1196, 347] width 14 height 14
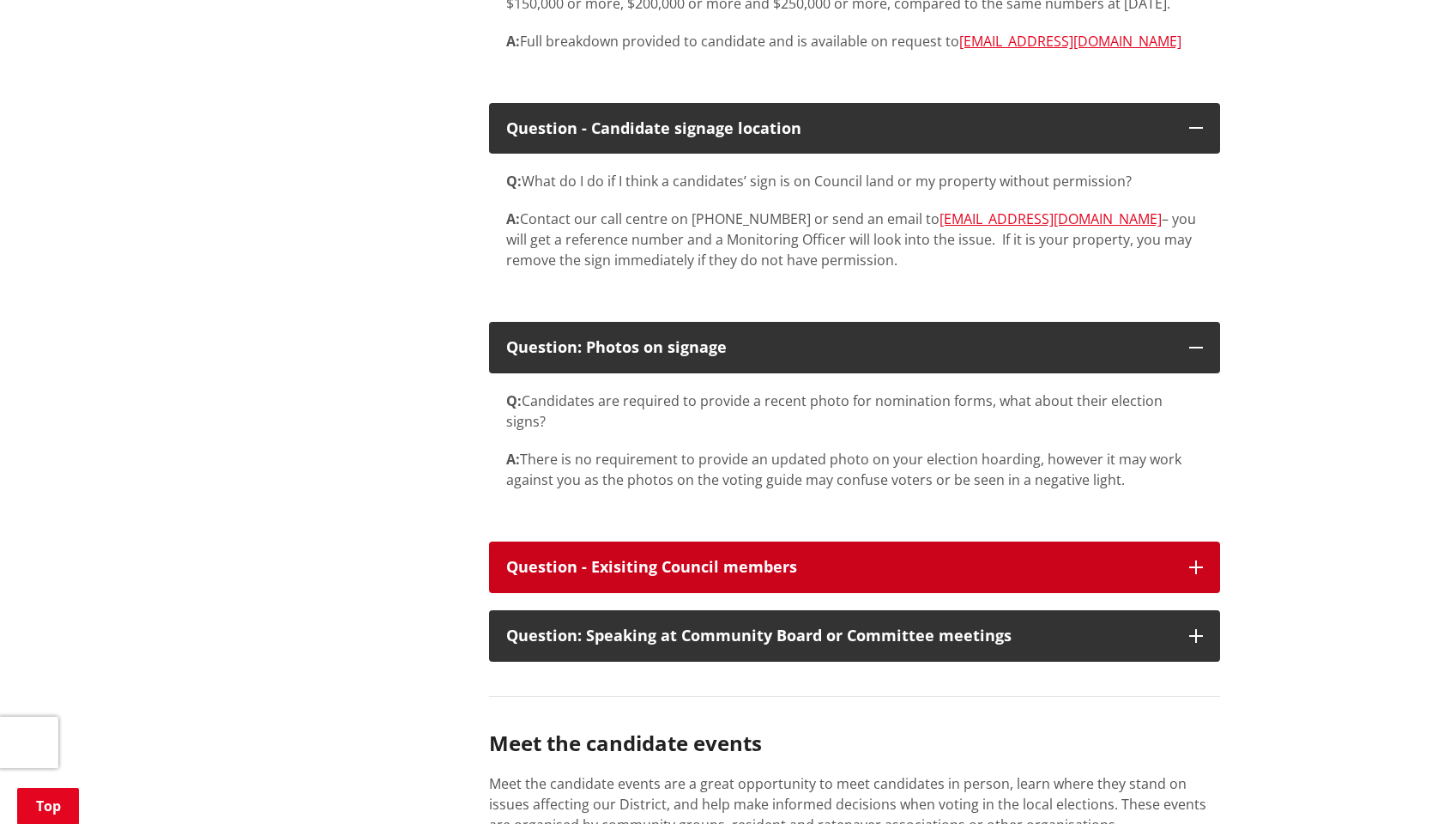
click at [1195, 541] on button "Question - Exisiting Council members" at bounding box center [854, 567] width 731 height 52
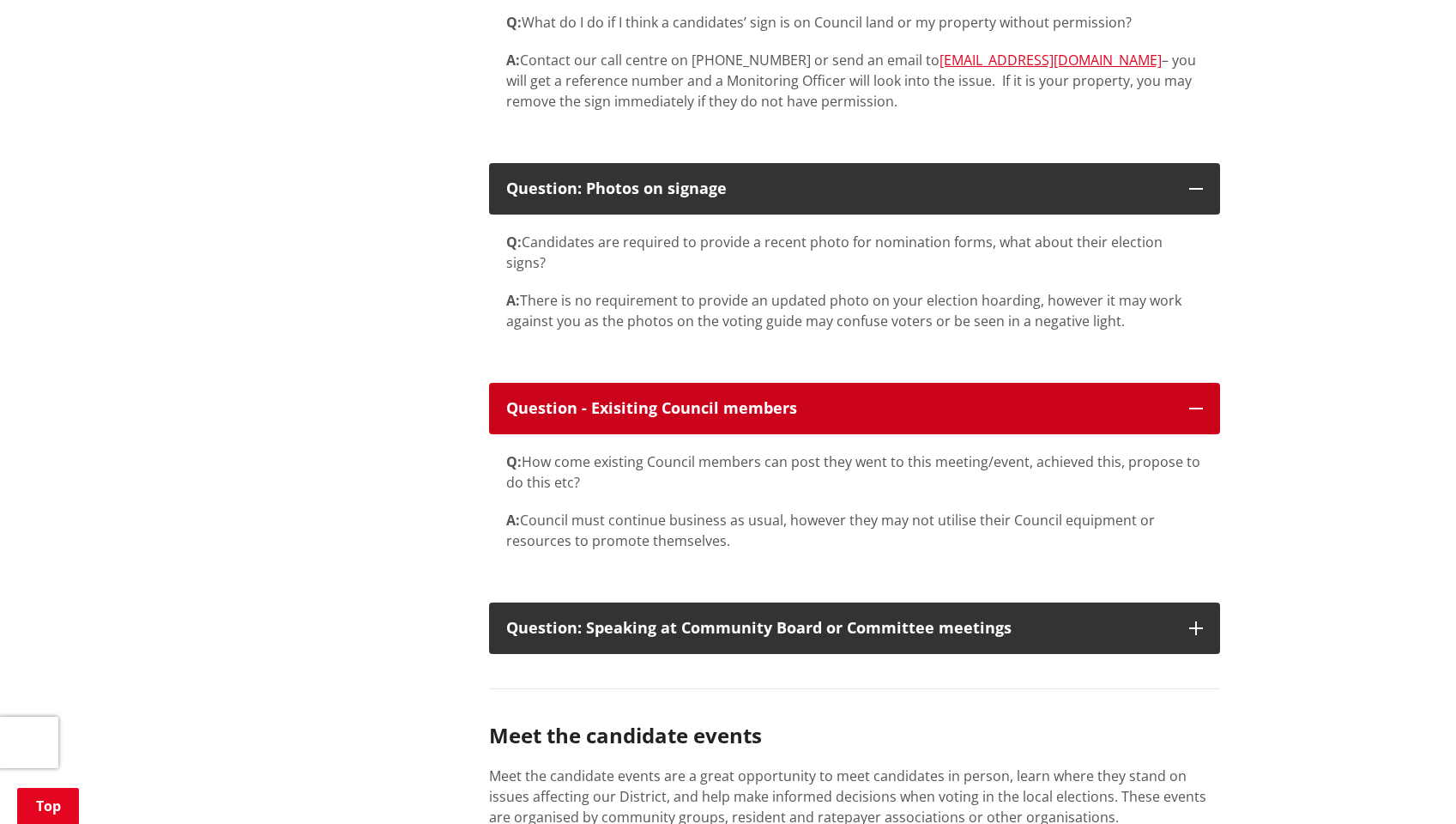
scroll to position [3050, 0]
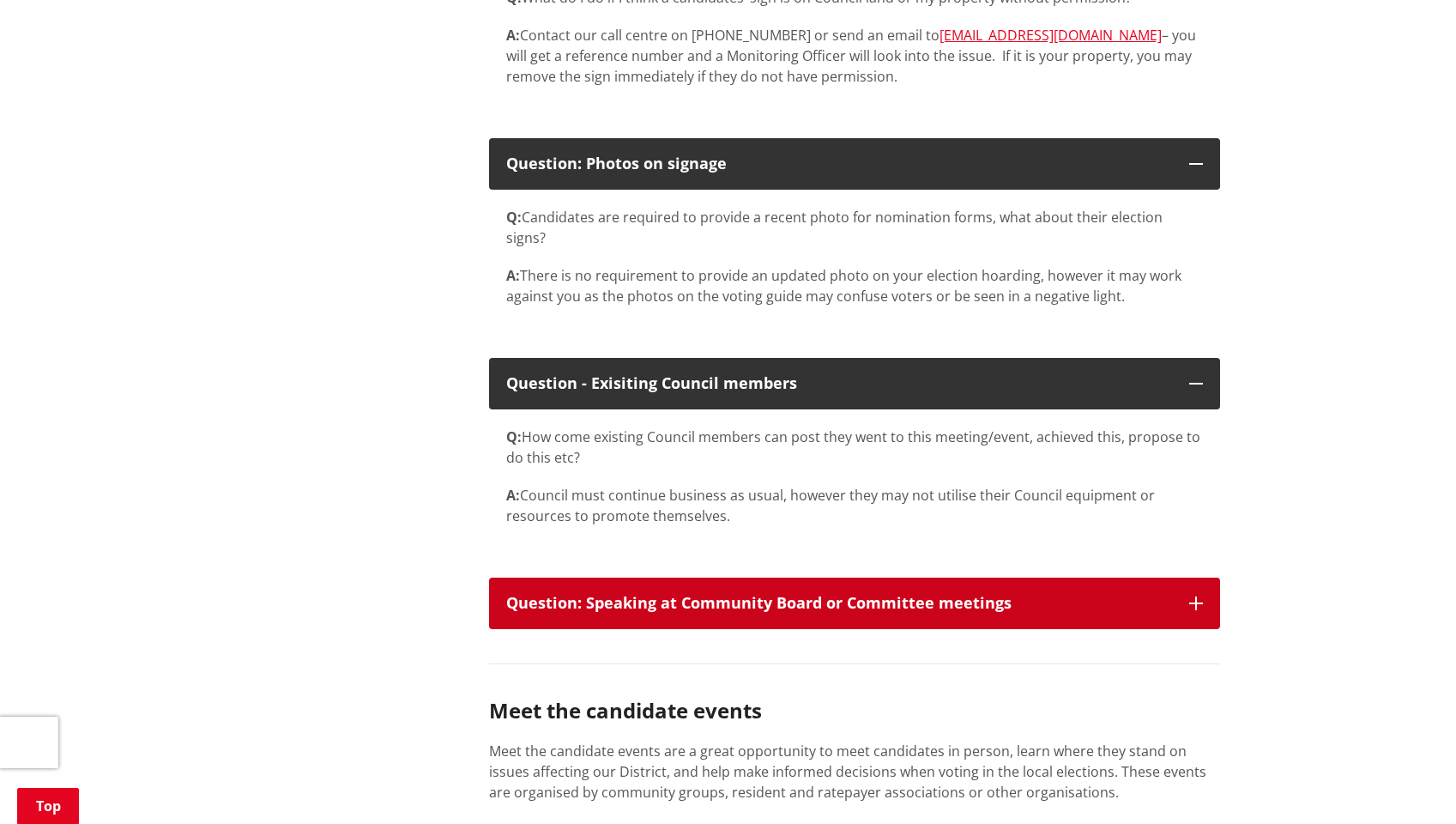
click at [1195, 596] on icon "button" at bounding box center [1196, 603] width 14 height 14
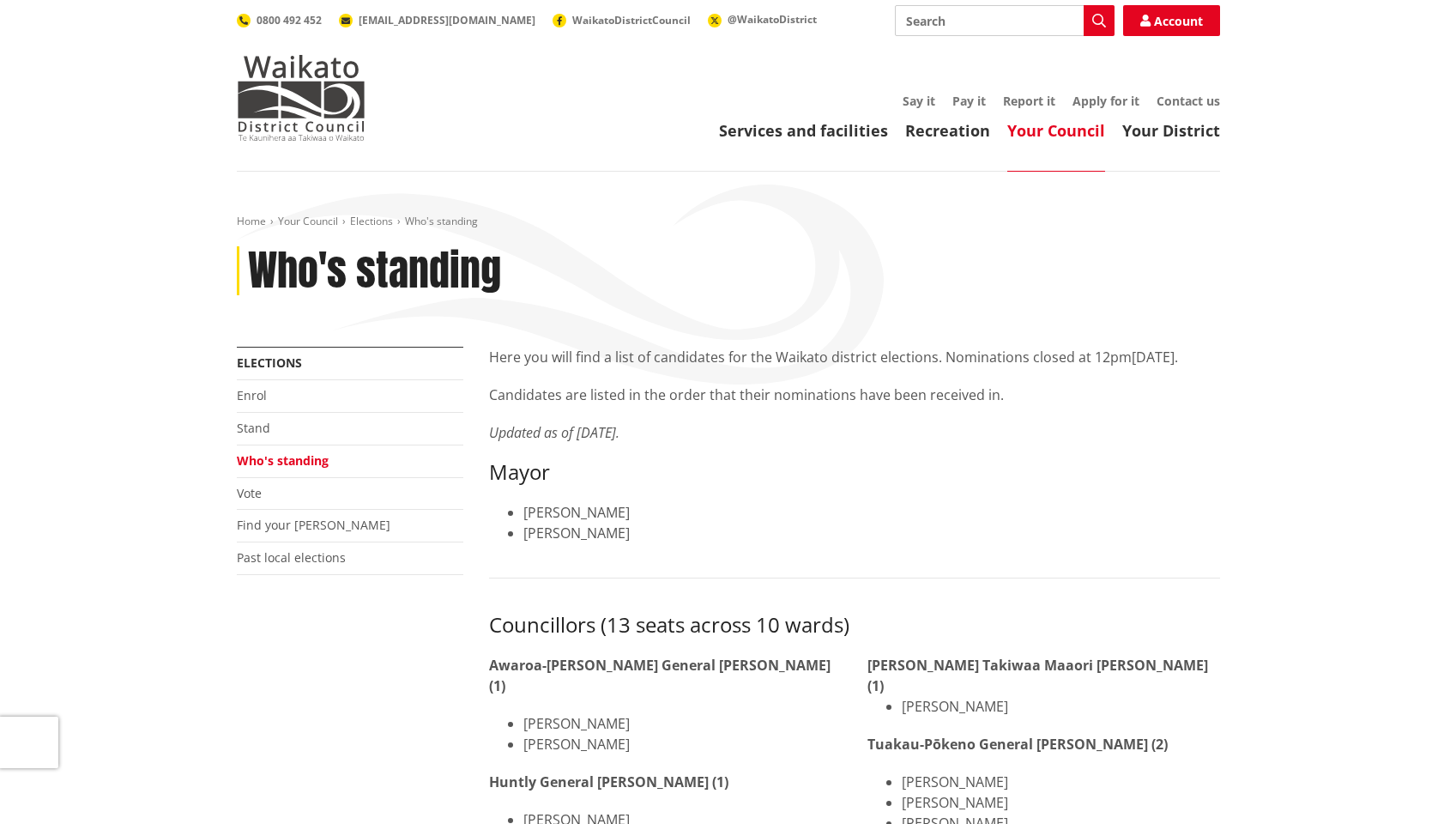
scroll to position [0, 0]
click at [1050, 358] on p "Here you will find a list of candidates for the Waikato district elections. Nom…" at bounding box center [854, 357] width 731 height 21
click at [980, 405] on p "Candidates are listed in the order that their nominations have been received in." at bounding box center [854, 395] width 731 height 21
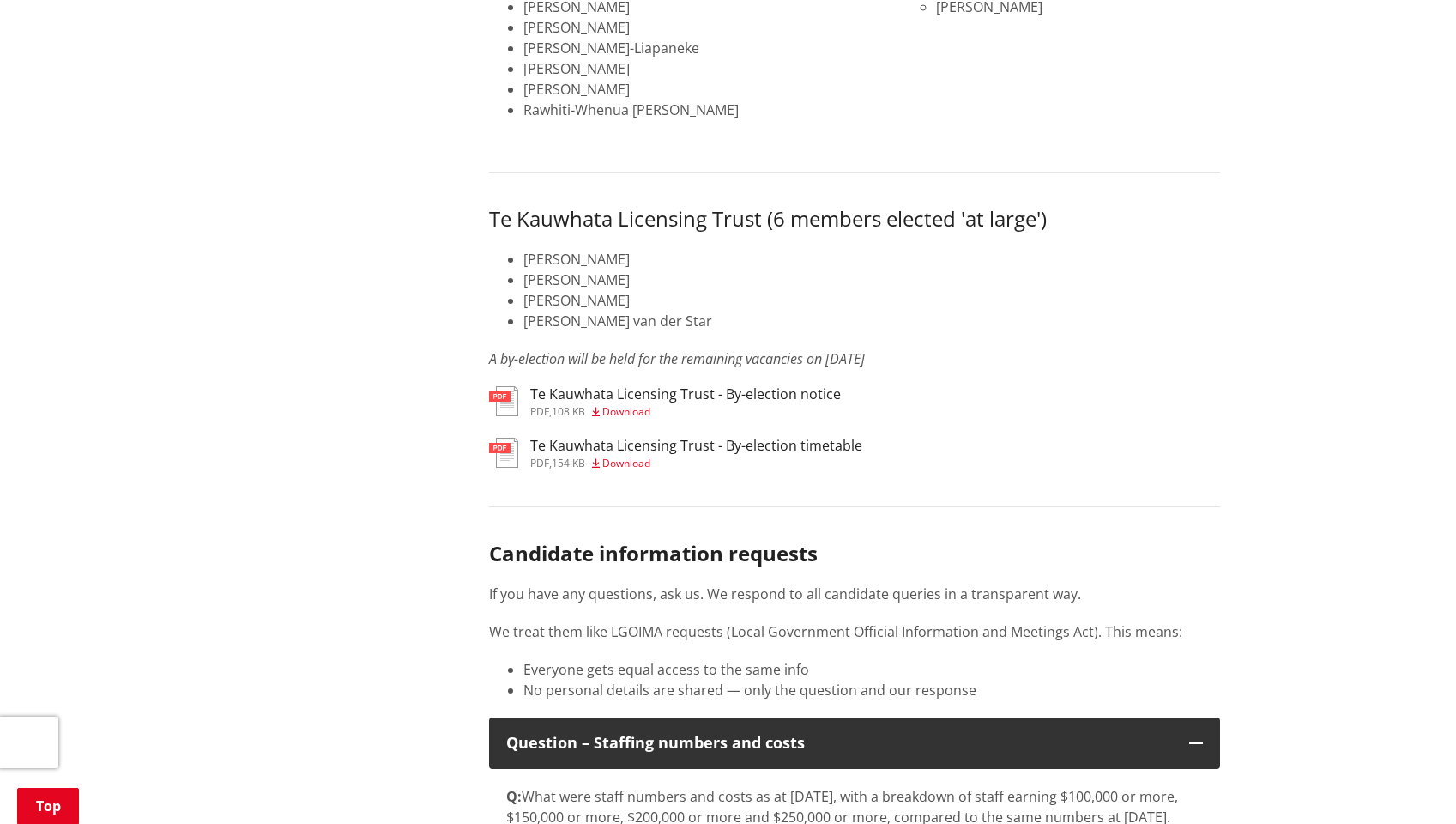
scroll to position [2064, 0]
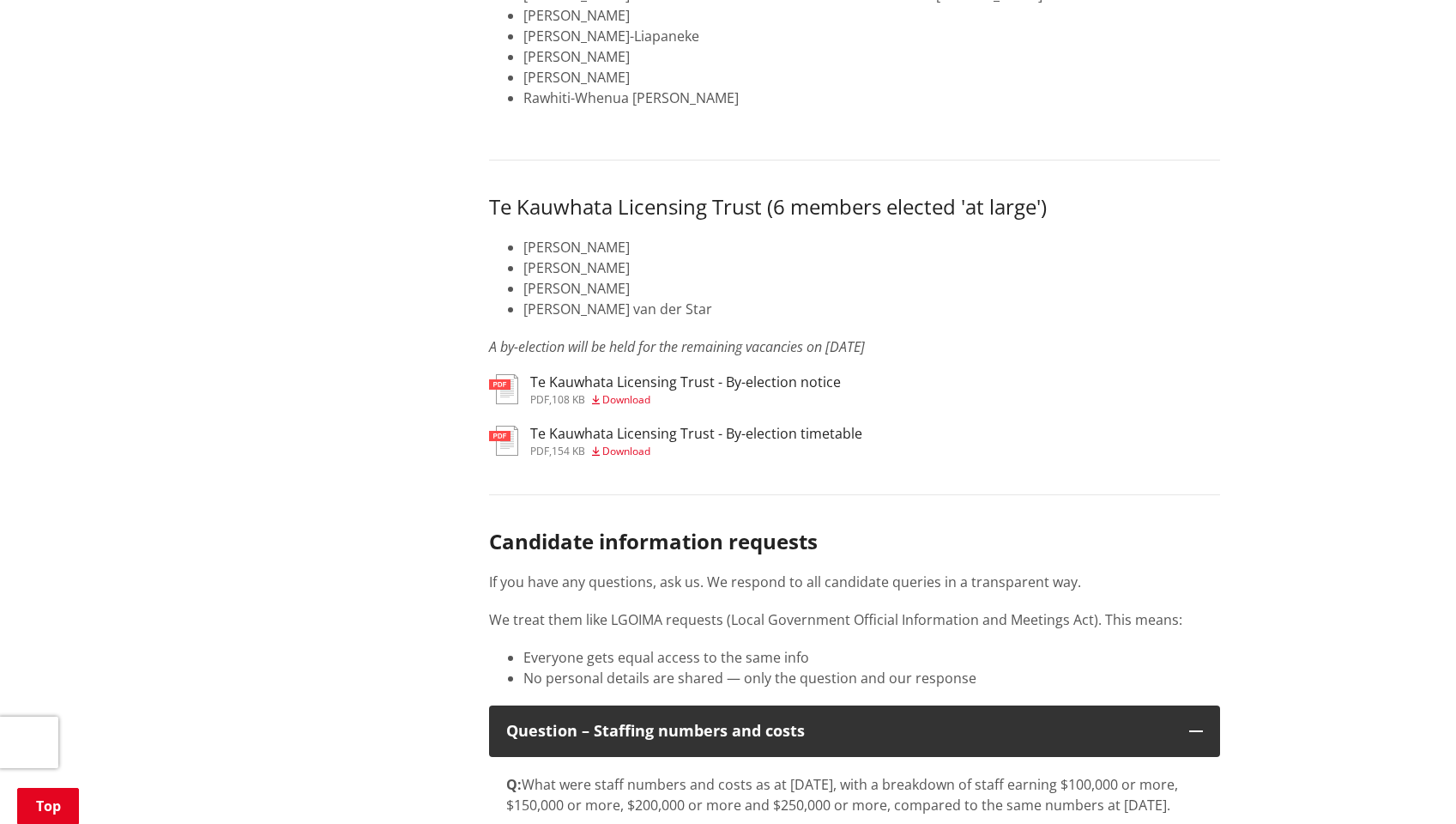
click at [782, 571] on p "If you have any questions, ask us. We respond to all candidate queries in a tra…" at bounding box center [854, 581] width 731 height 21
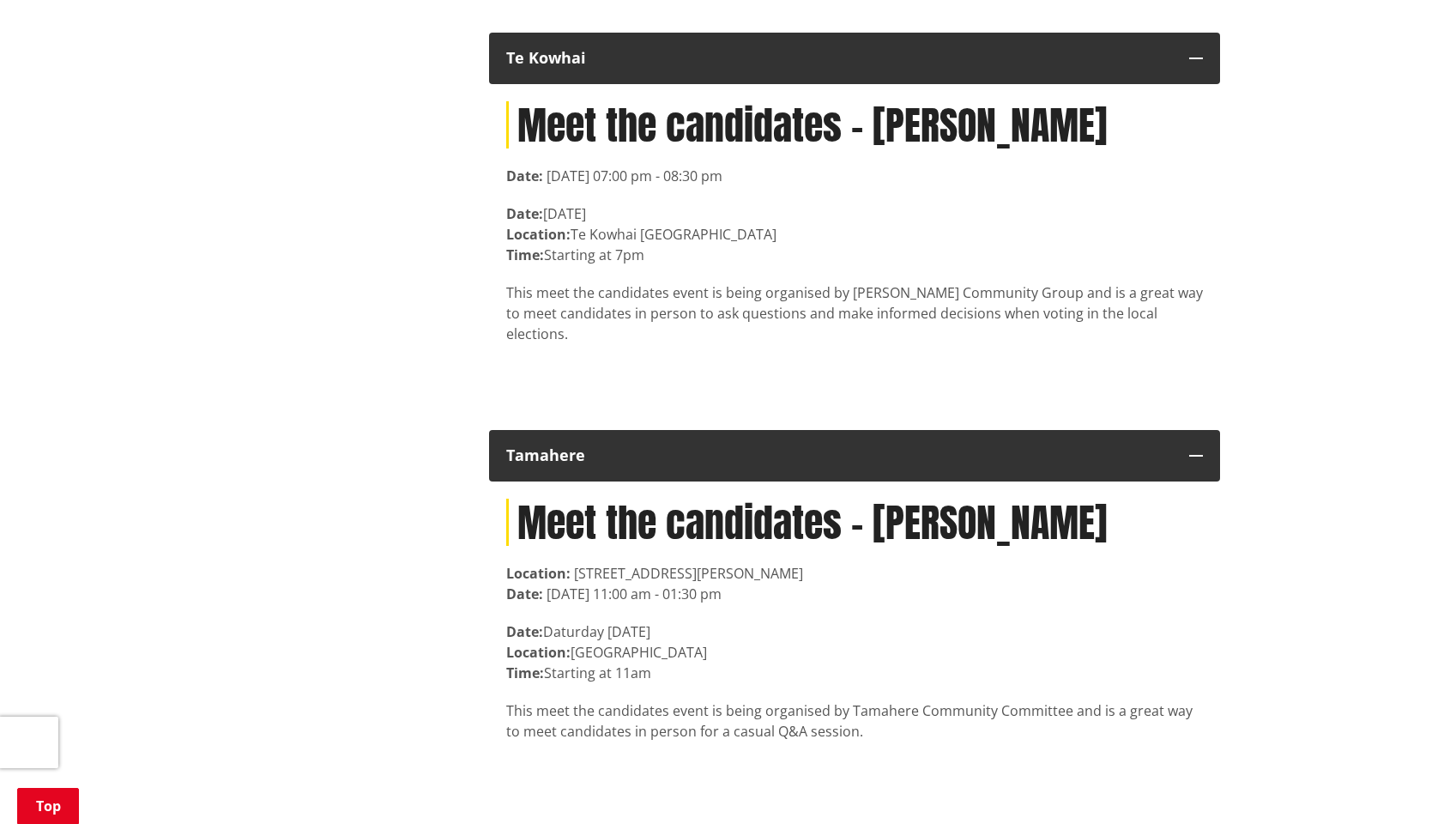
scroll to position [6148, 0]
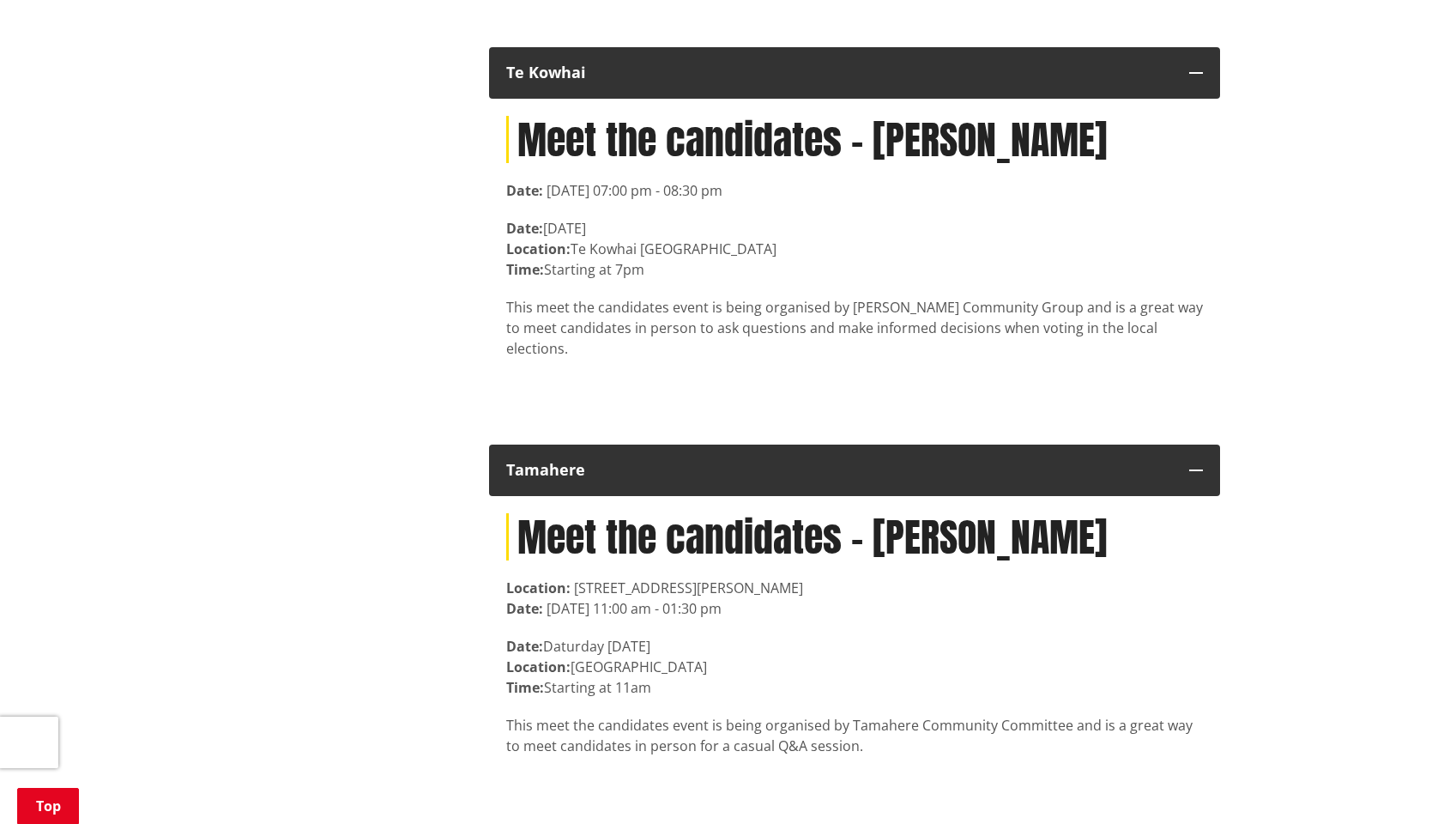
click at [519, 715] on p "This meet the candidates event is being organised by Tamahere Community Committ…" at bounding box center [854, 736] width 697 height 42
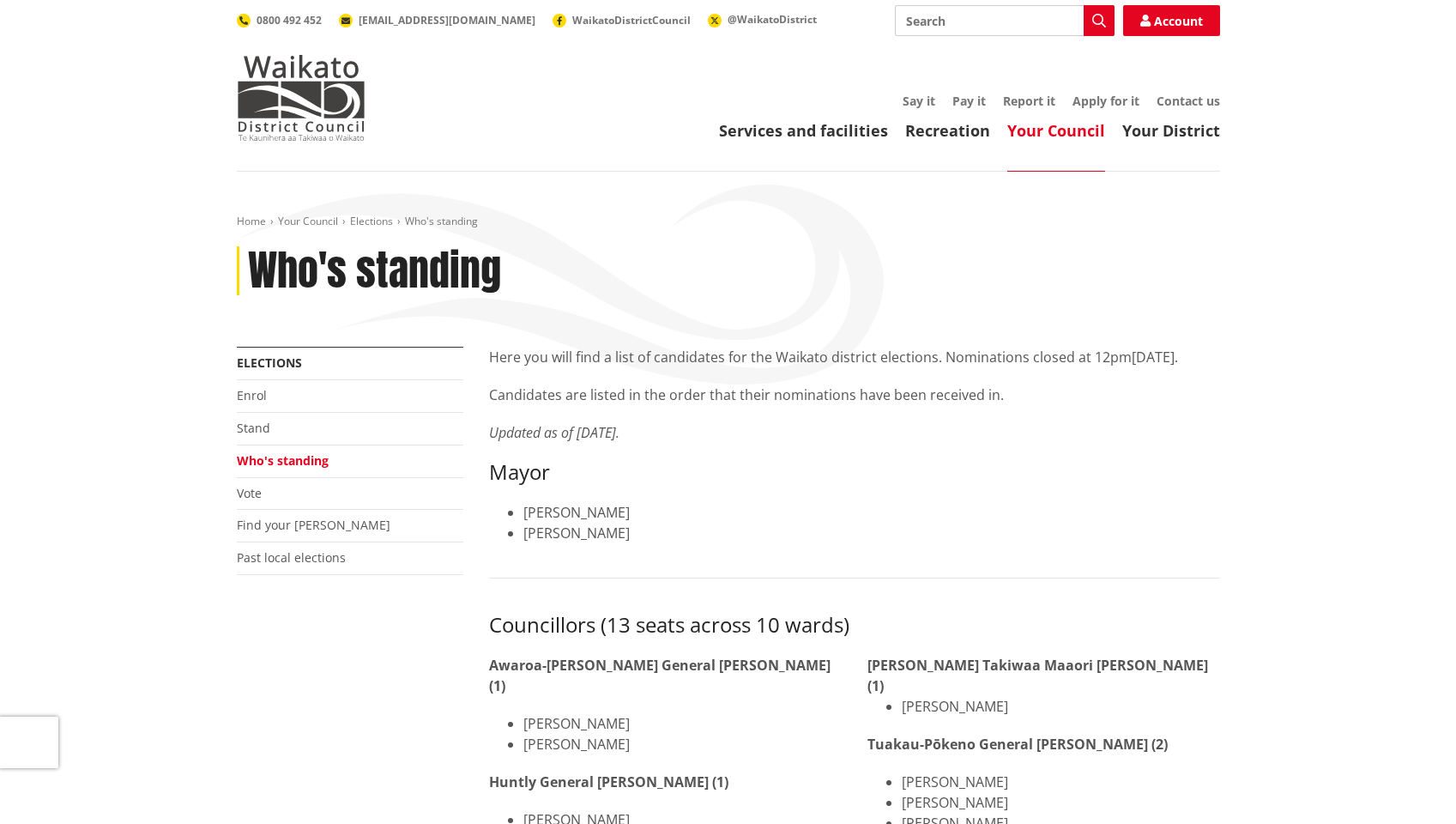
scroll to position [0, 0]
click at [302, 77] on img at bounding box center [302, 97] width 129 height 86
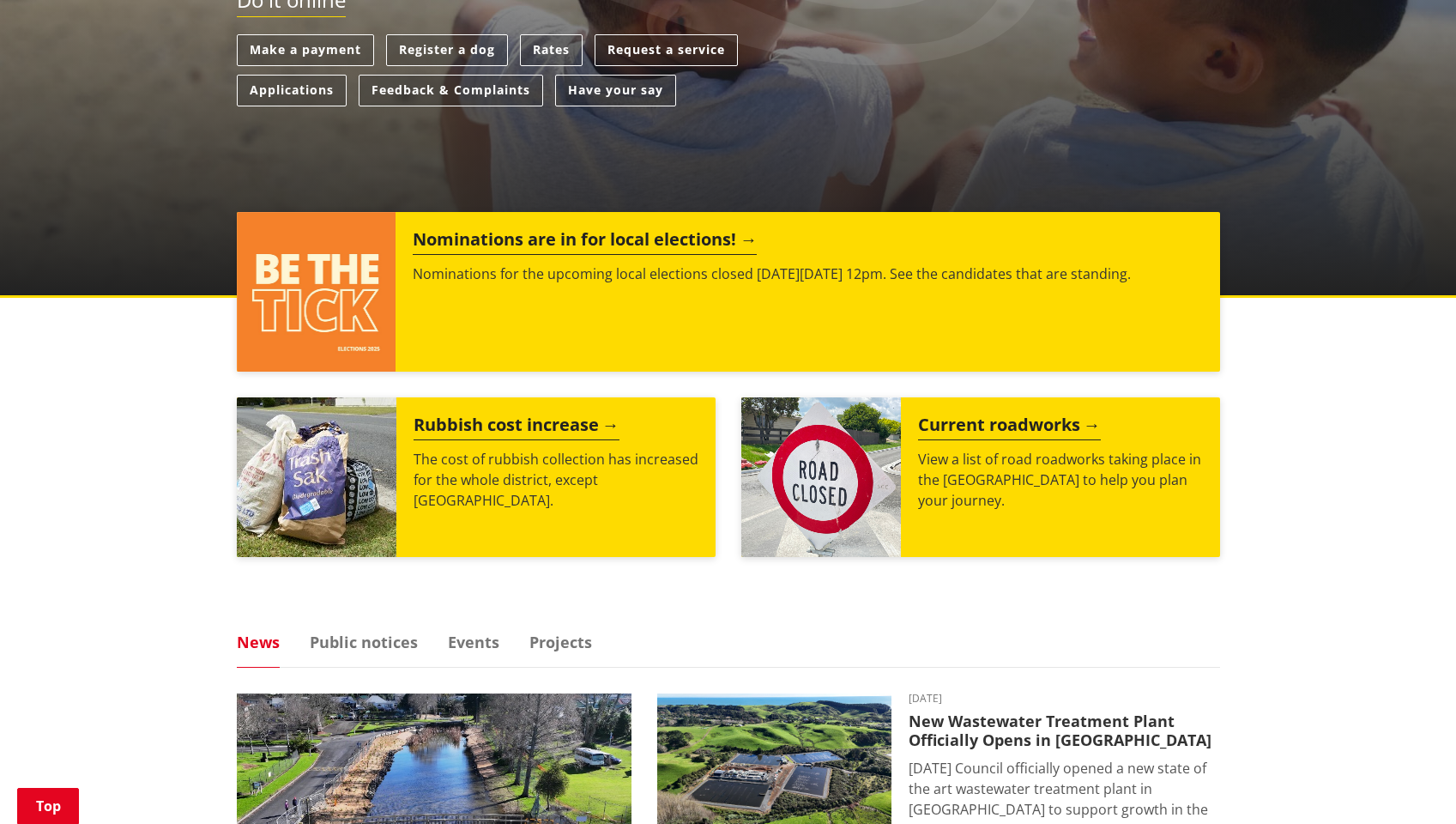
scroll to position [519, 0]
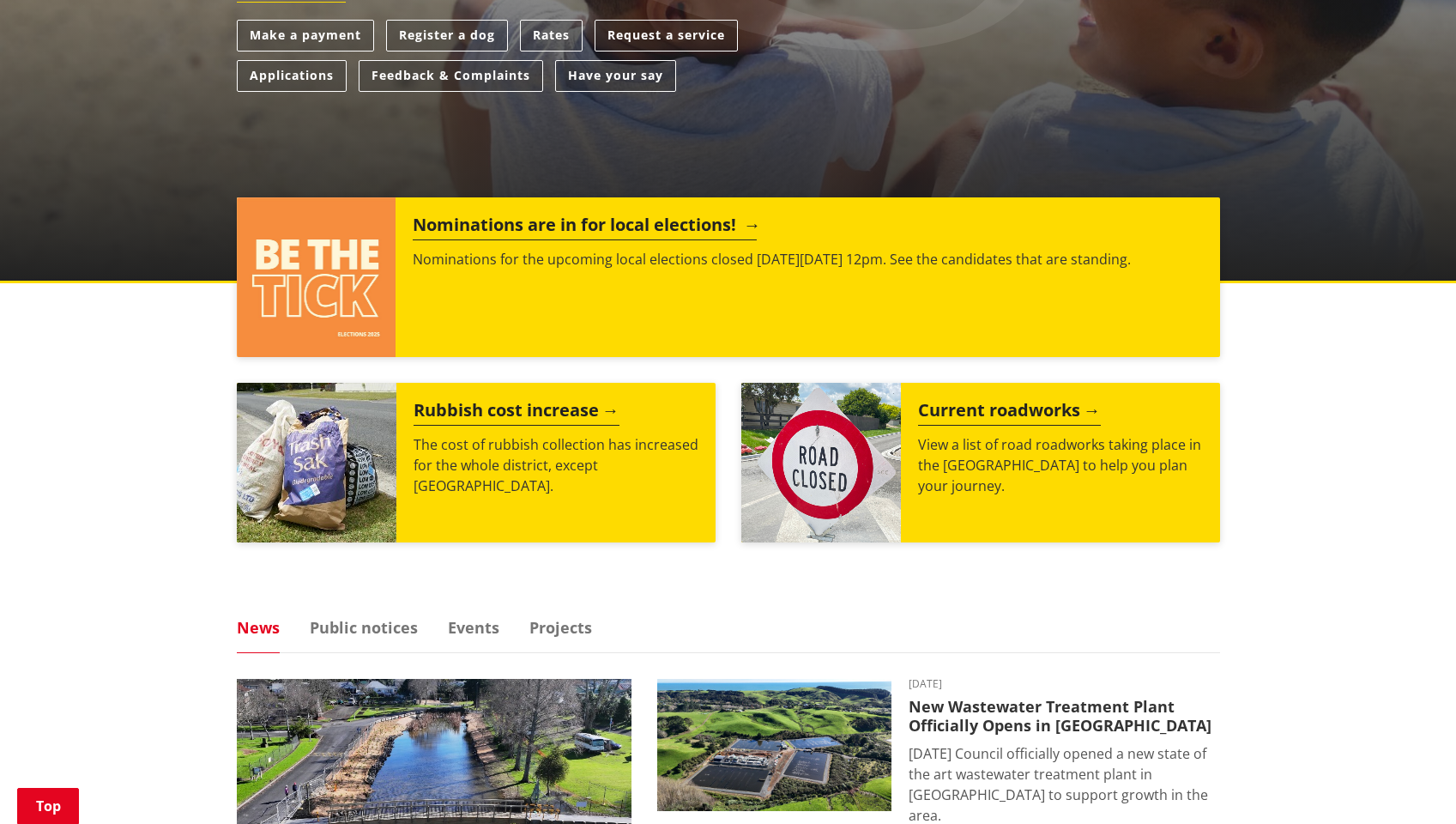
click at [534, 221] on h2 "Nominations are in for local elections!" at bounding box center [584, 227] width 344 height 26
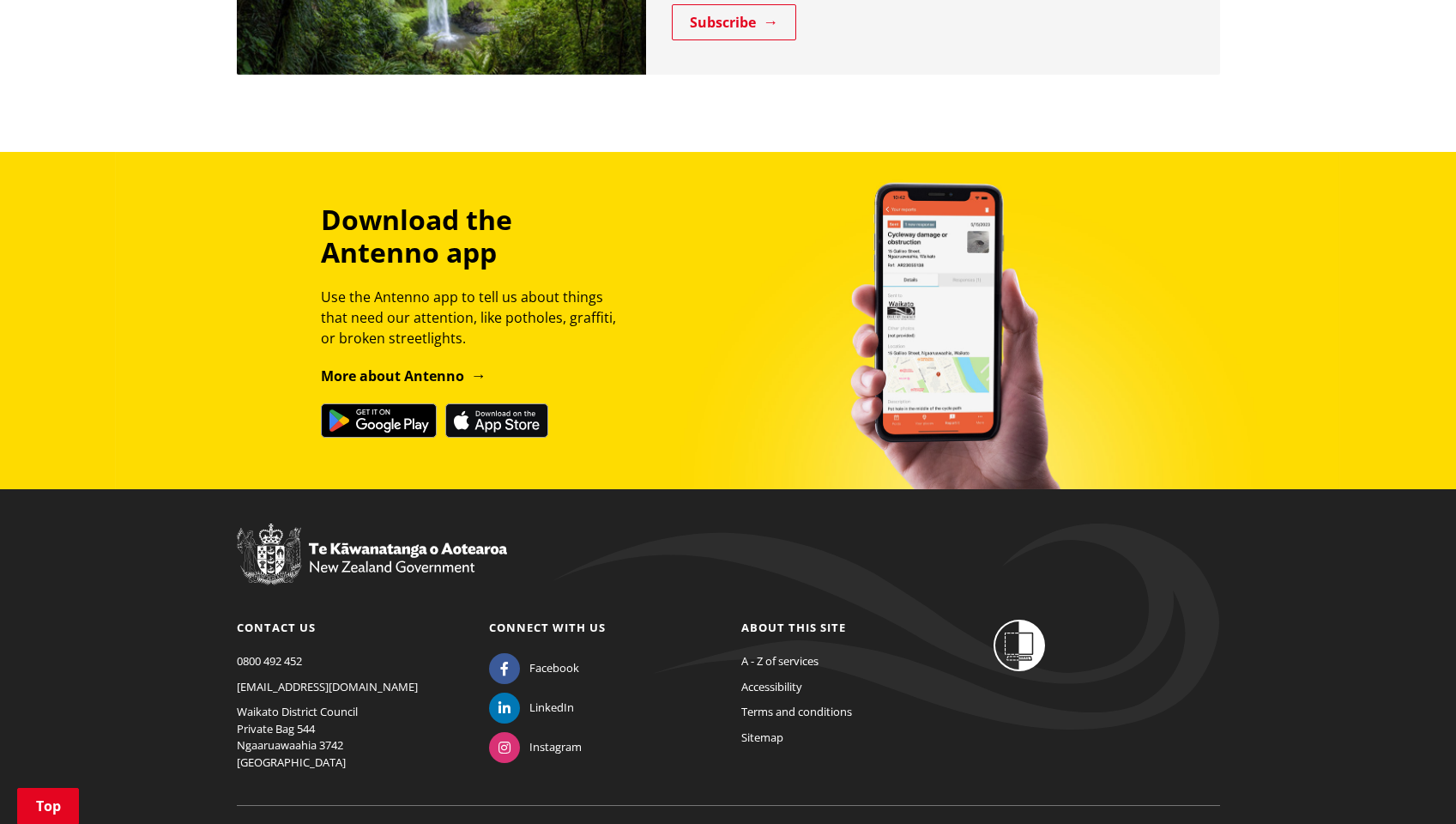
scroll to position [1840, 0]
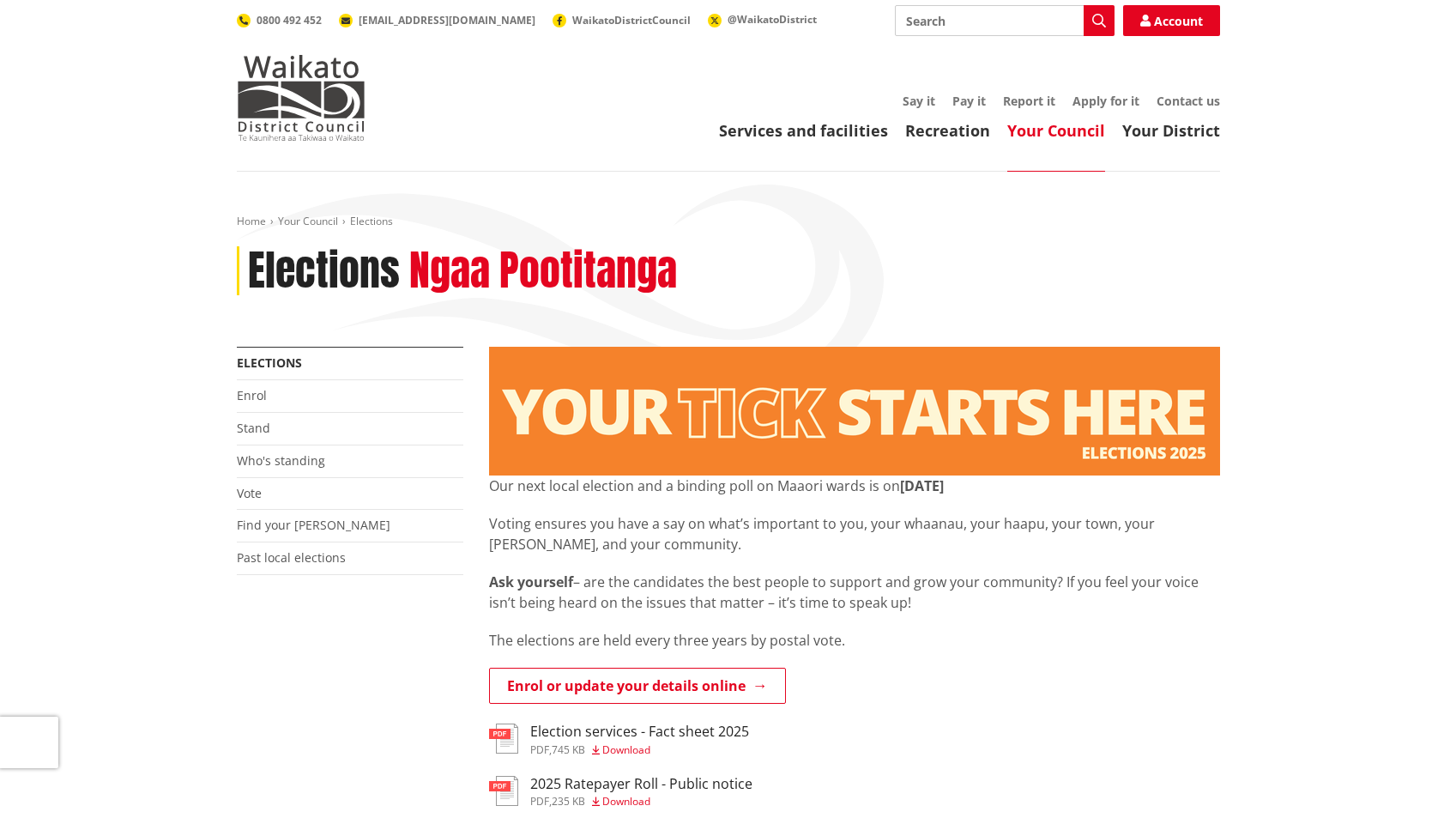
click at [632, 521] on p "Voting ensures you have a say on what’s important to you, your whaanau, your ha…" at bounding box center [854, 533] width 731 height 42
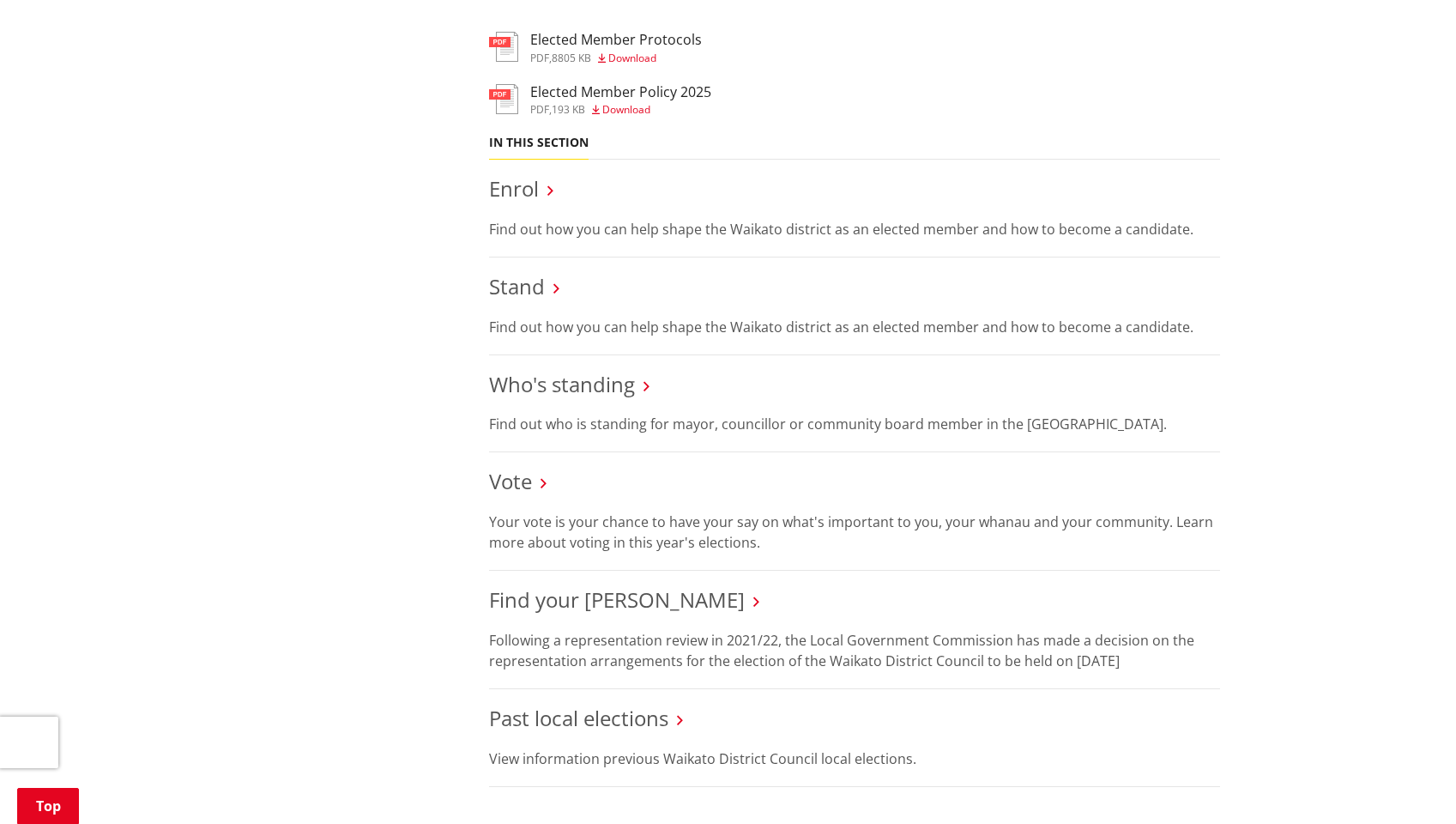
scroll to position [1461, 0]
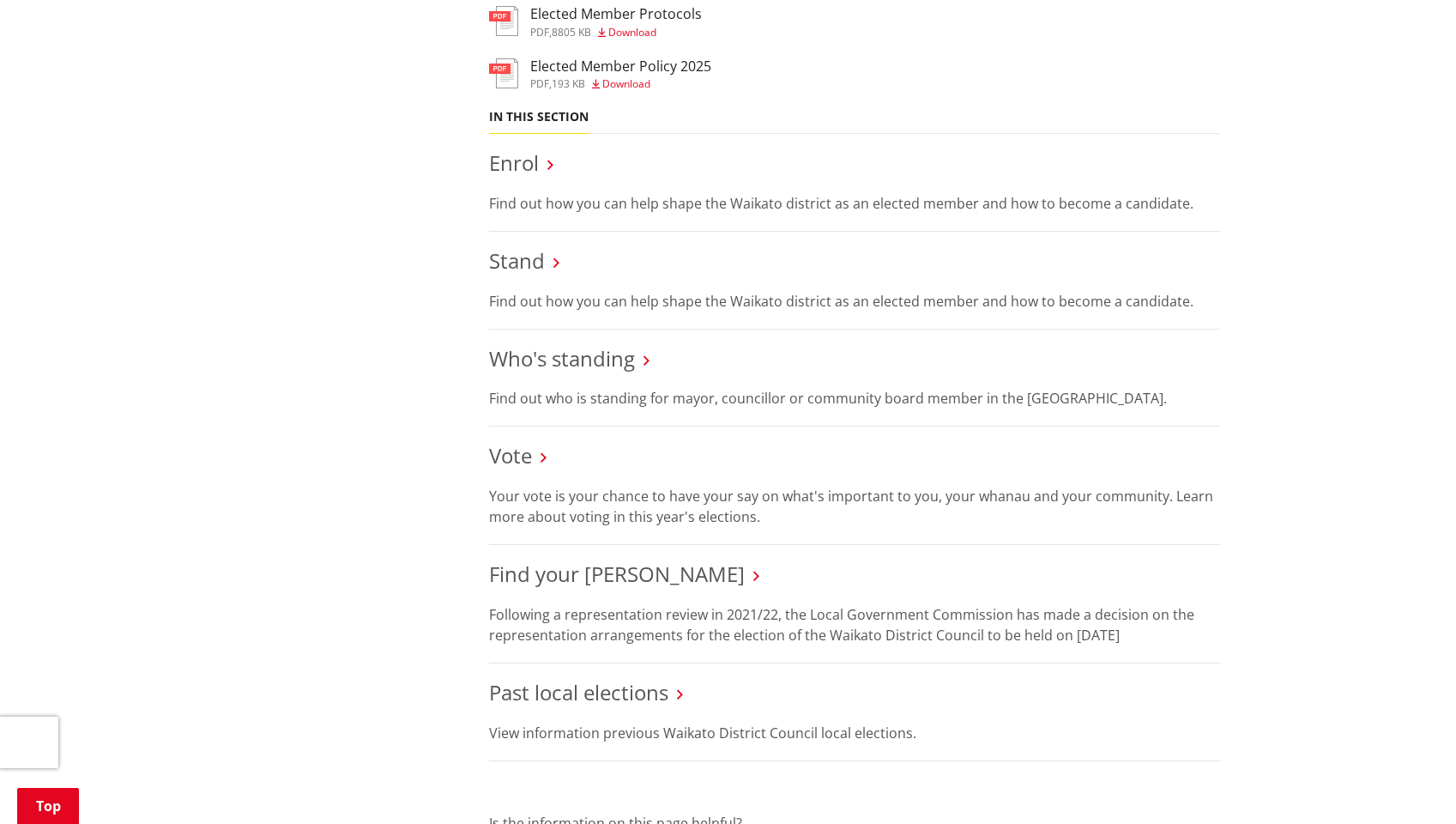
click at [646, 353] on icon at bounding box center [647, 361] width 6 height 16
click at [642, 351] on h3 "Who's standing" at bounding box center [854, 359] width 731 height 25
click at [608, 351] on link "Who's standing" at bounding box center [561, 358] width 146 height 29
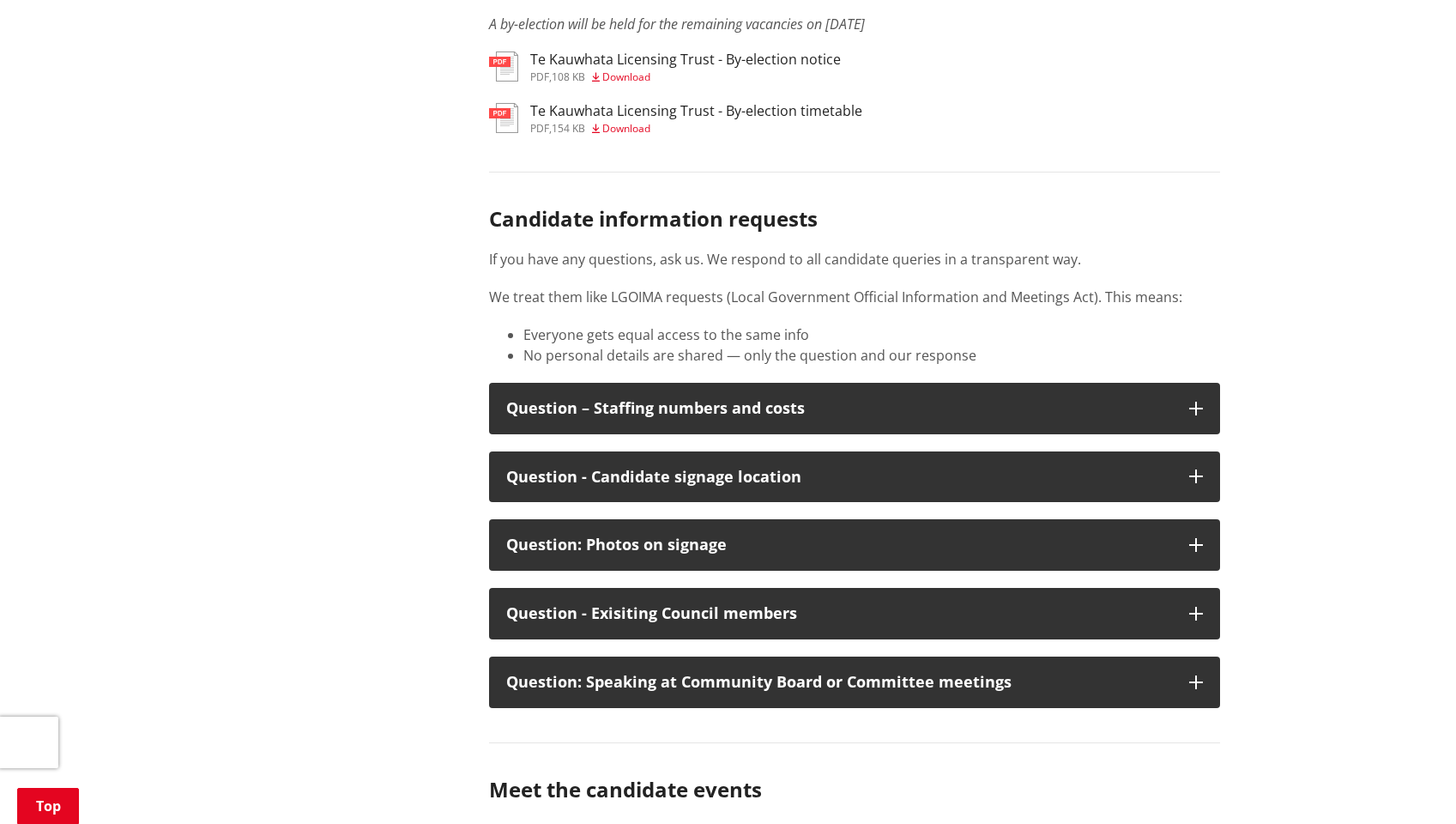
scroll to position [2378, 0]
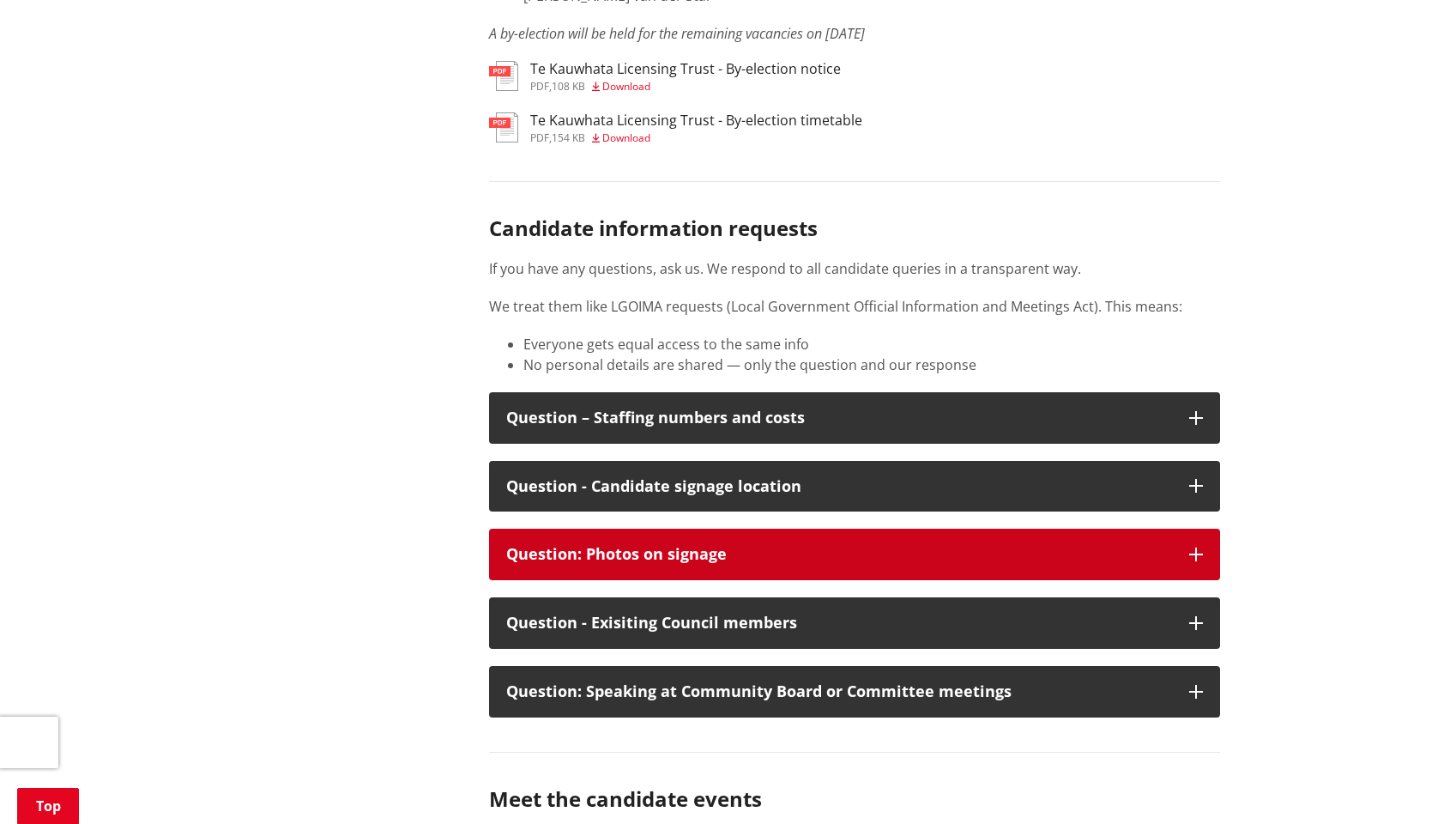
click at [704, 545] on div "Question: Photos on signage" at bounding box center [838, 553] width 666 height 17
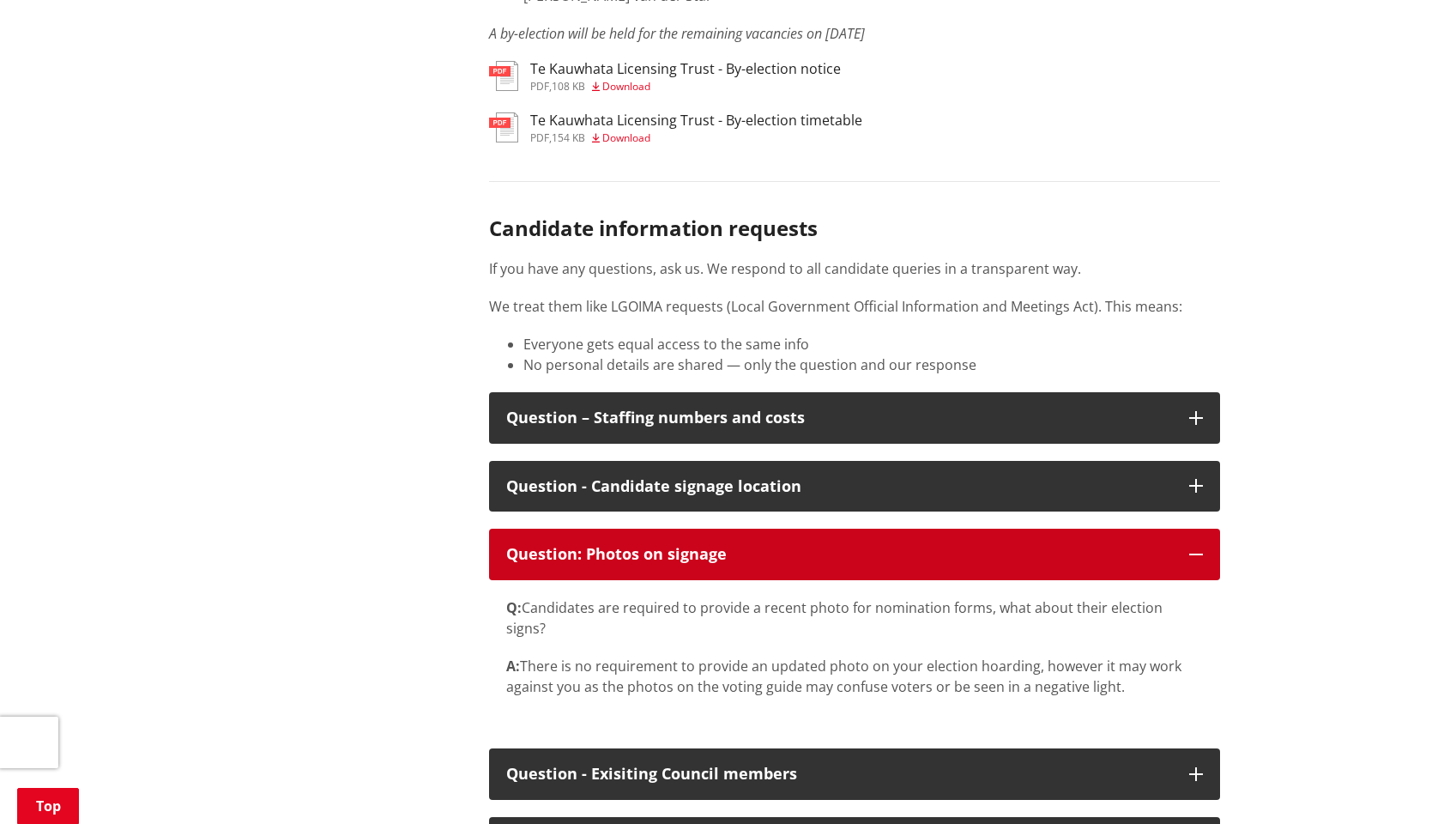
click at [704, 545] on div "Question: Photos on signage" at bounding box center [838, 553] width 666 height 17
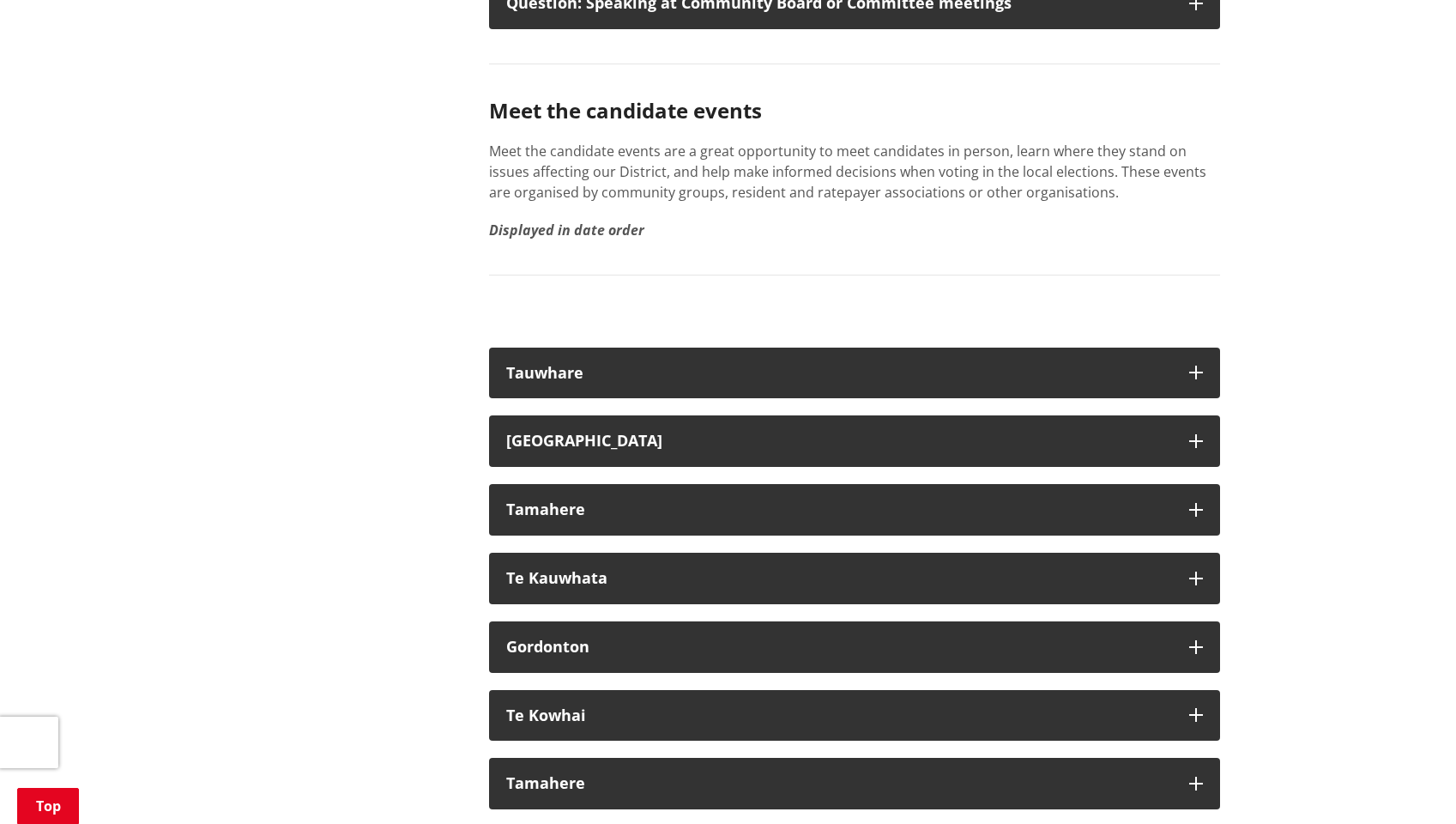
scroll to position [3061, 0]
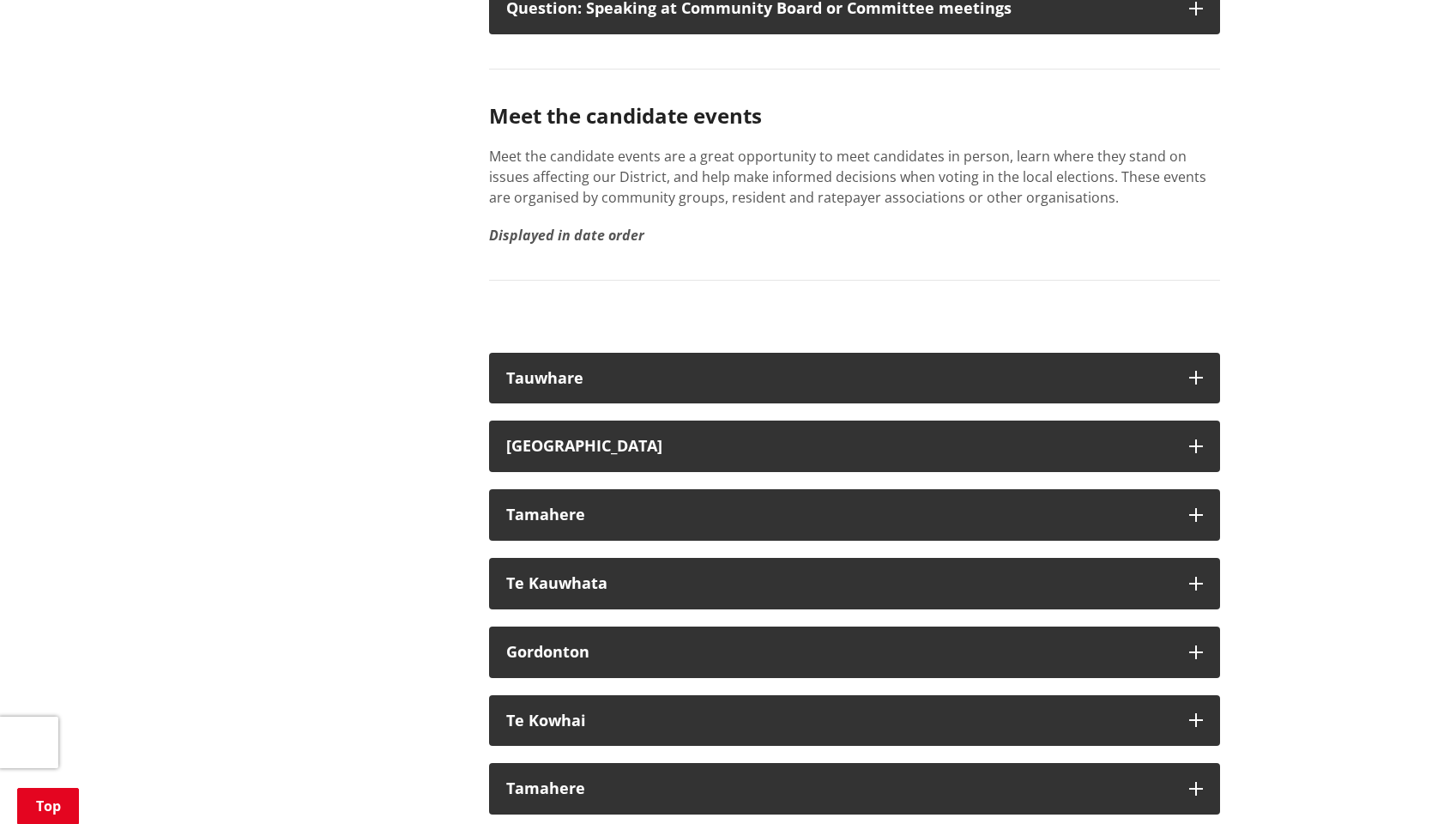
click at [705, 146] on p "Meet the candidate events are a great opportunity to meet candidates in person,…" at bounding box center [854, 177] width 731 height 61
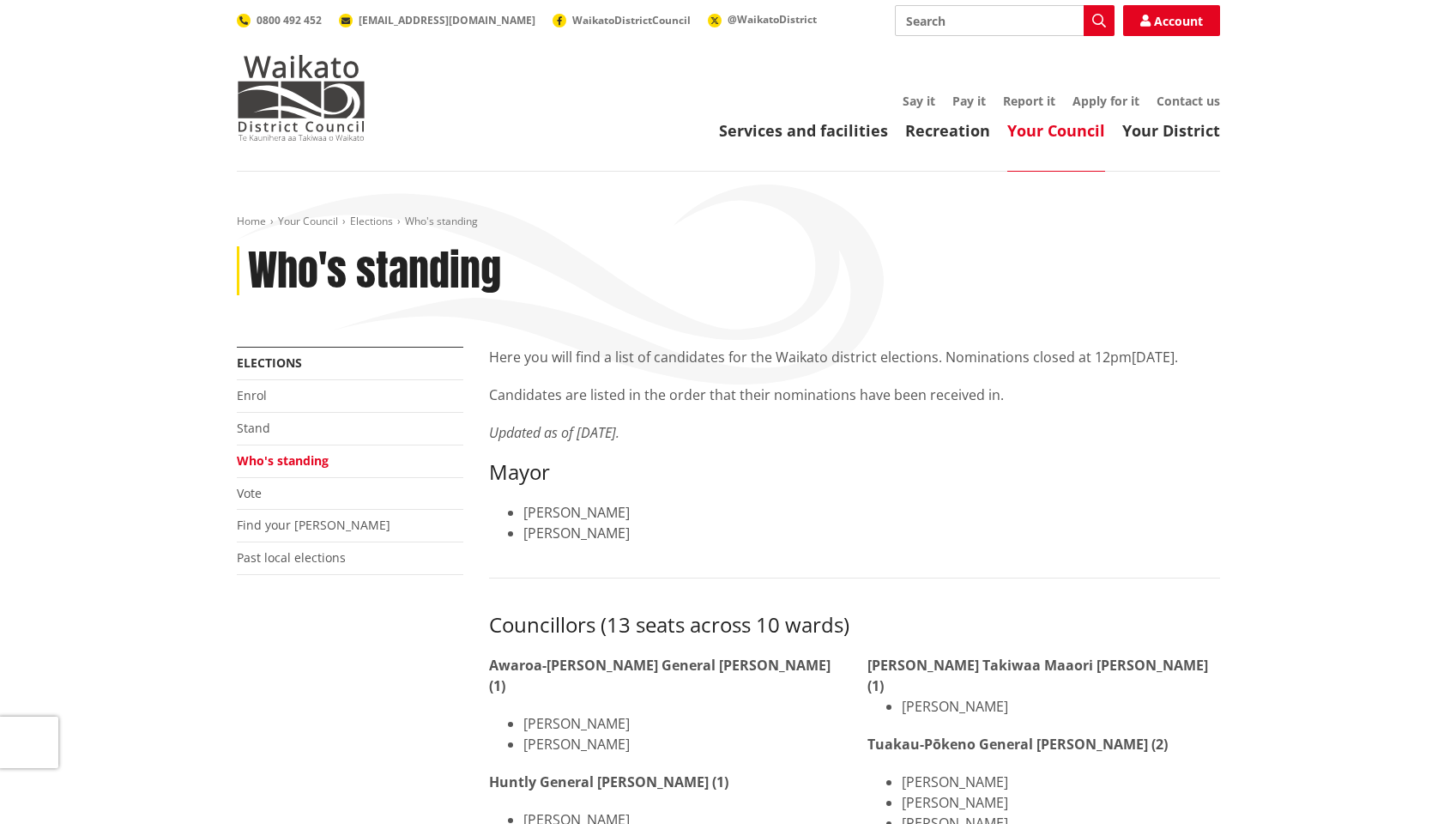
scroll to position [0, 0]
